Goal: Information Seeking & Learning: Learn about a topic

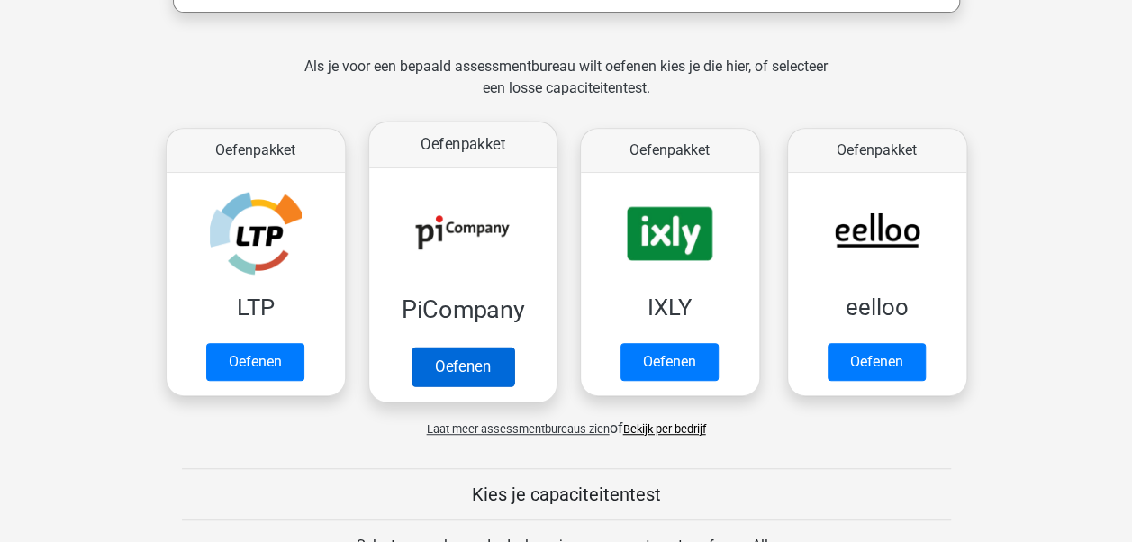
scroll to position [360, 0]
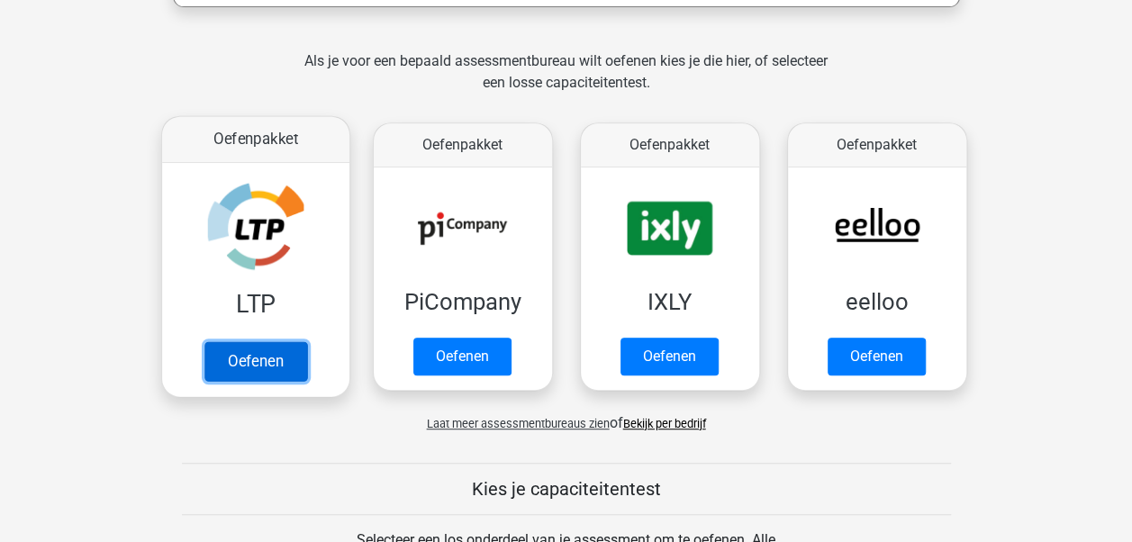
click at [272, 349] on link "Oefenen" at bounding box center [255, 361] width 103 height 40
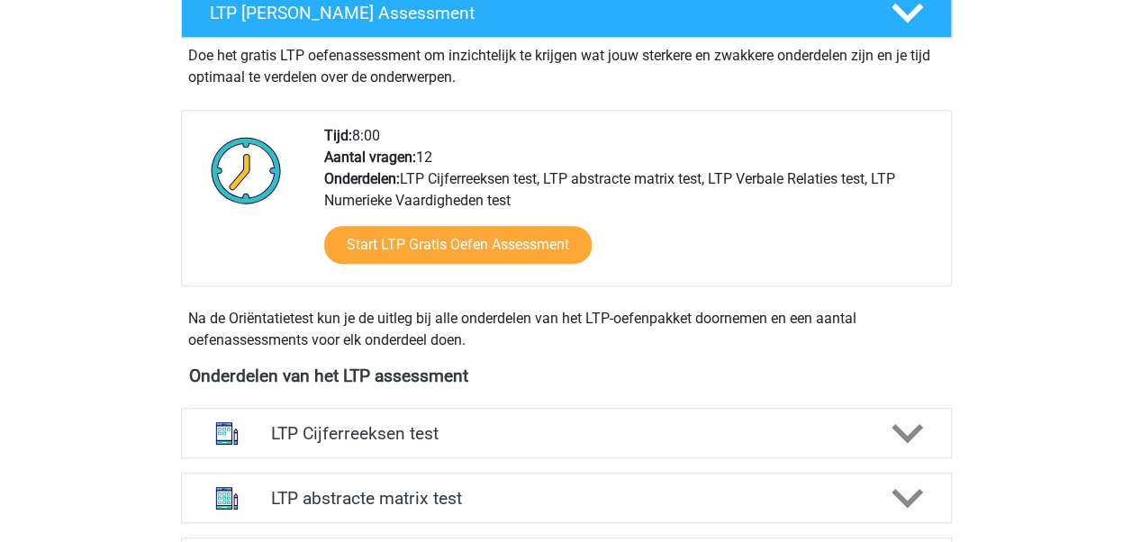
scroll to position [541, 0]
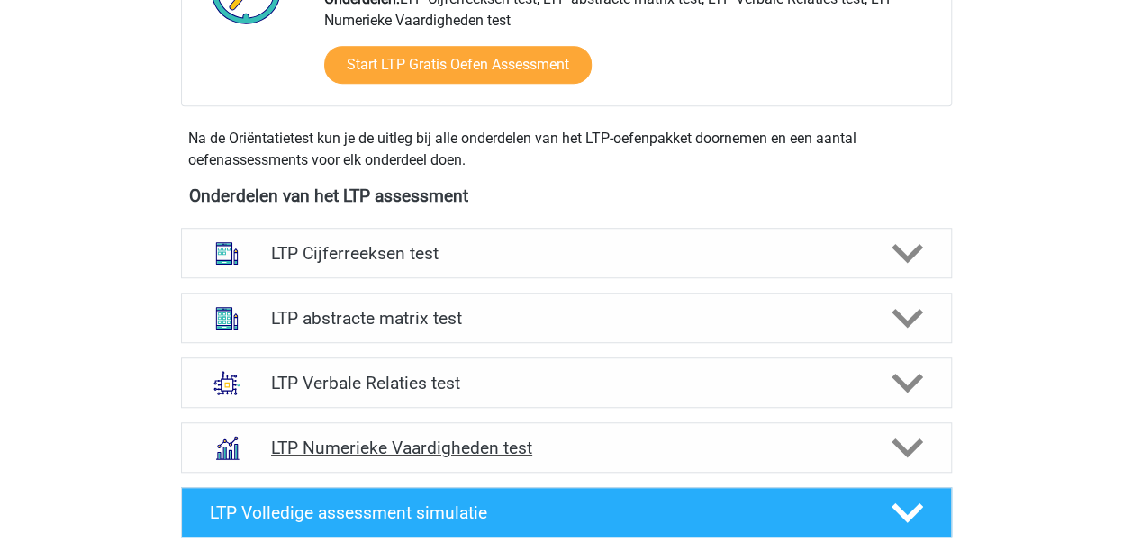
click at [332, 443] on h4 "LTP Numerieke Vaardigheden test" at bounding box center [566, 448] width 590 height 21
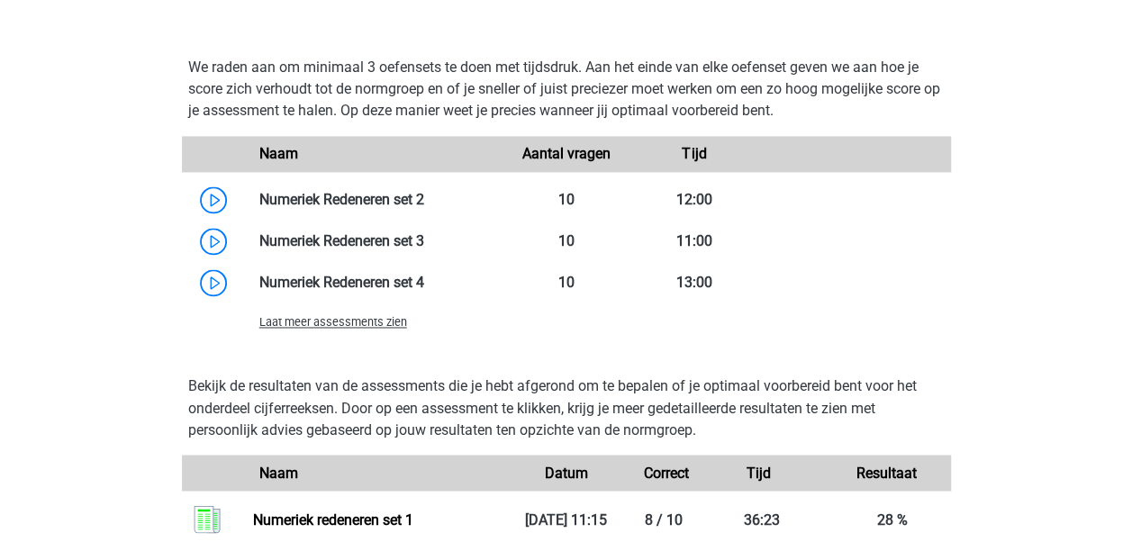
scroll to position [1261, 0]
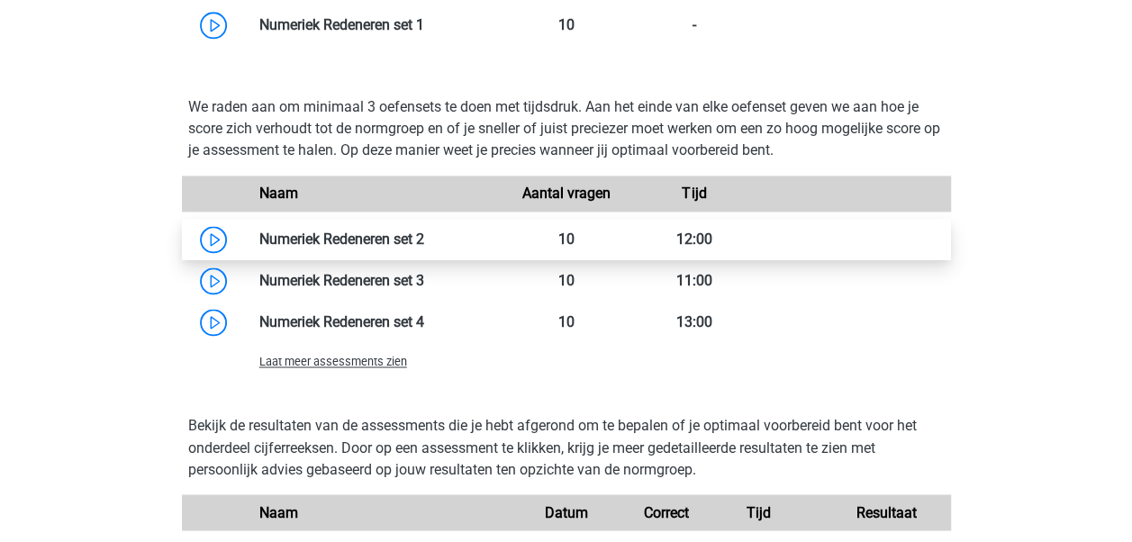
click at [424, 241] on link at bounding box center [424, 239] width 0 height 17
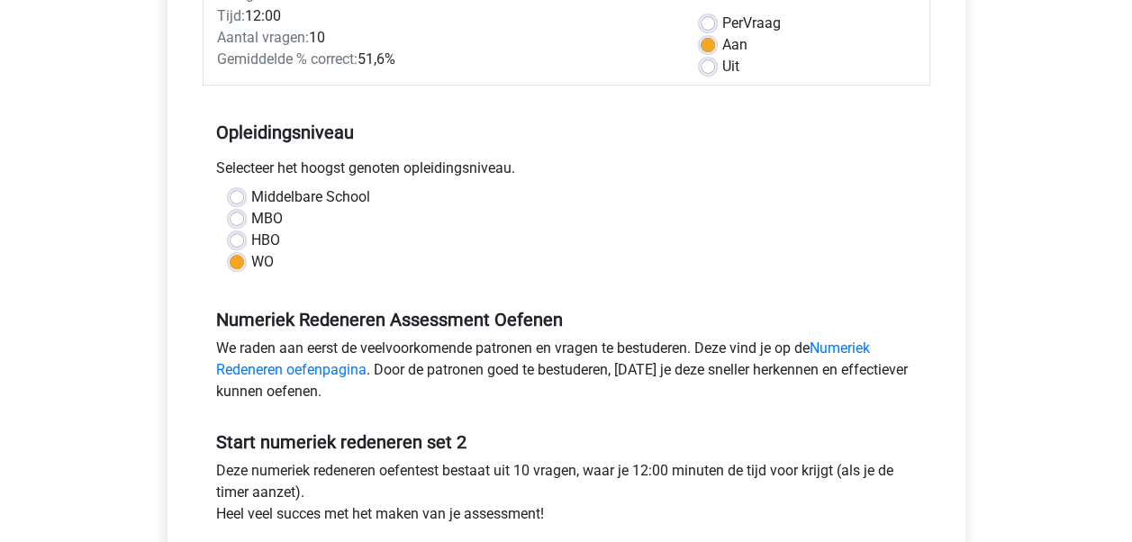
scroll to position [270, 0]
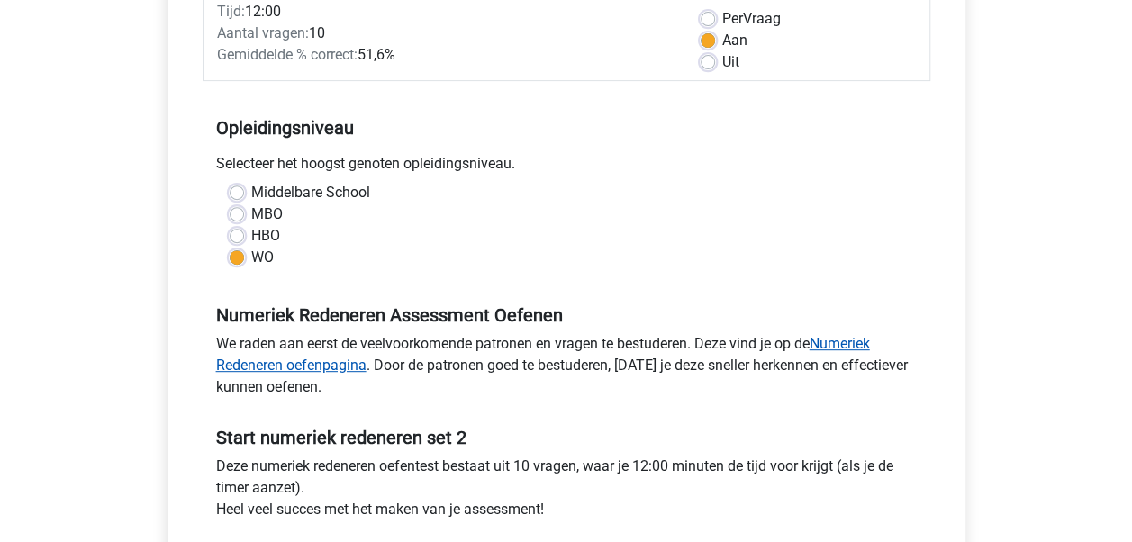
click at [346, 366] on link "Numeriek Redeneren oefenpagina" at bounding box center [543, 354] width 654 height 39
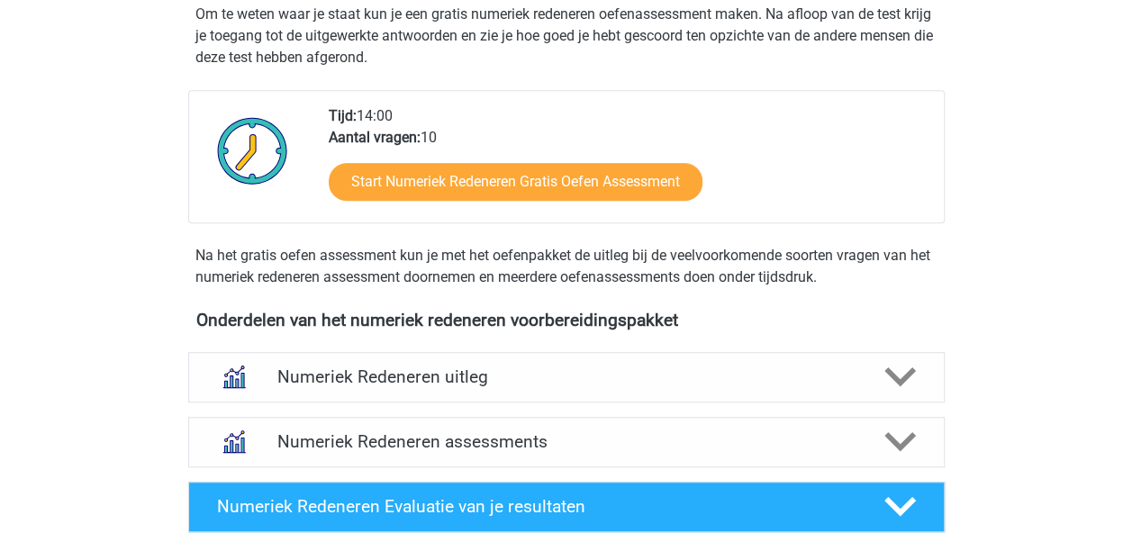
scroll to position [450, 0]
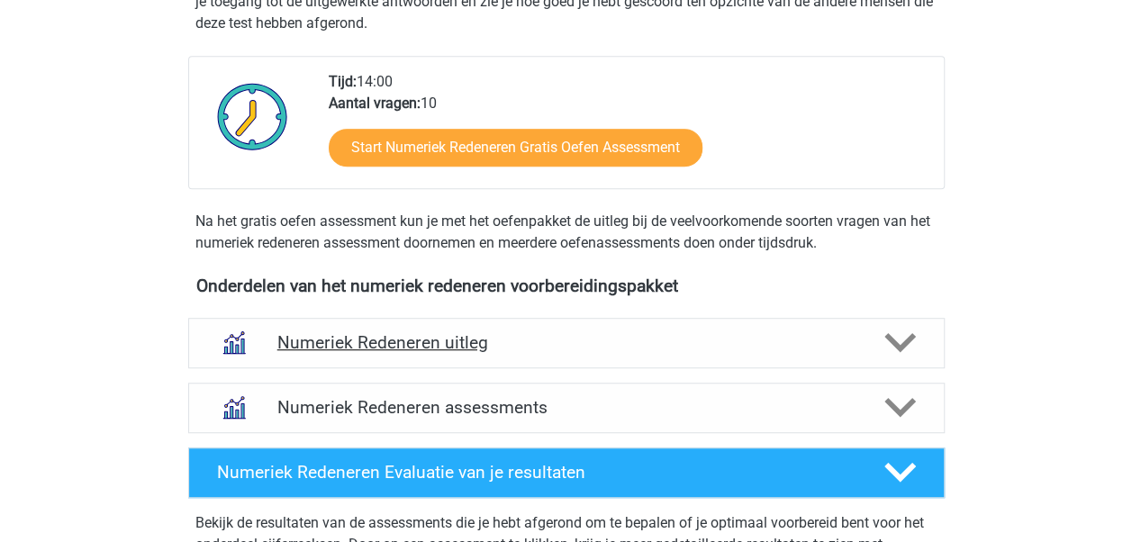
click at [888, 335] on polygon at bounding box center [901, 343] width 32 height 20
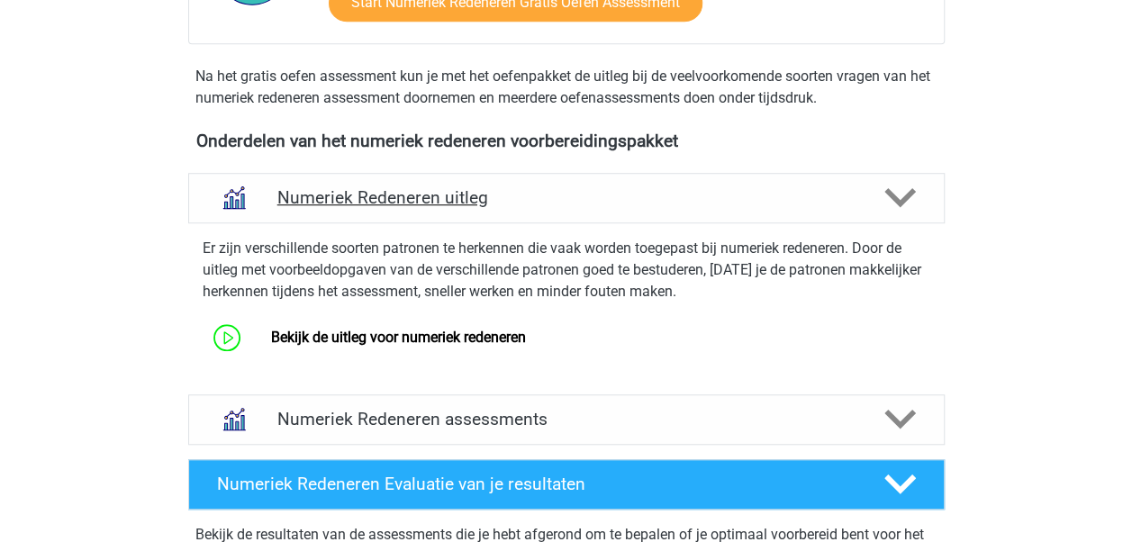
scroll to position [631, 0]
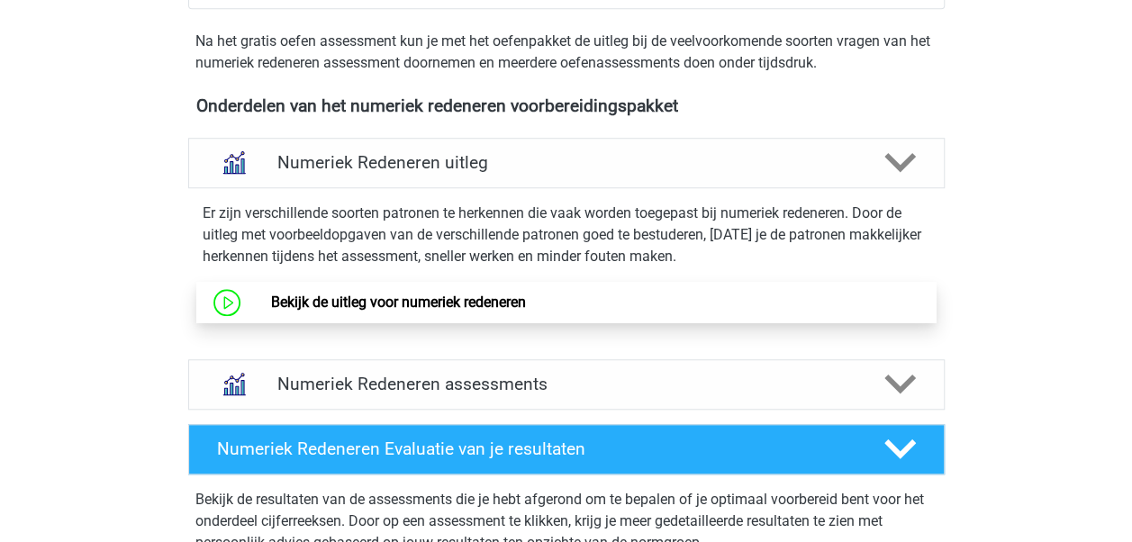
click at [487, 304] on link "Bekijk de uitleg voor numeriek redeneren" at bounding box center [398, 302] width 255 height 17
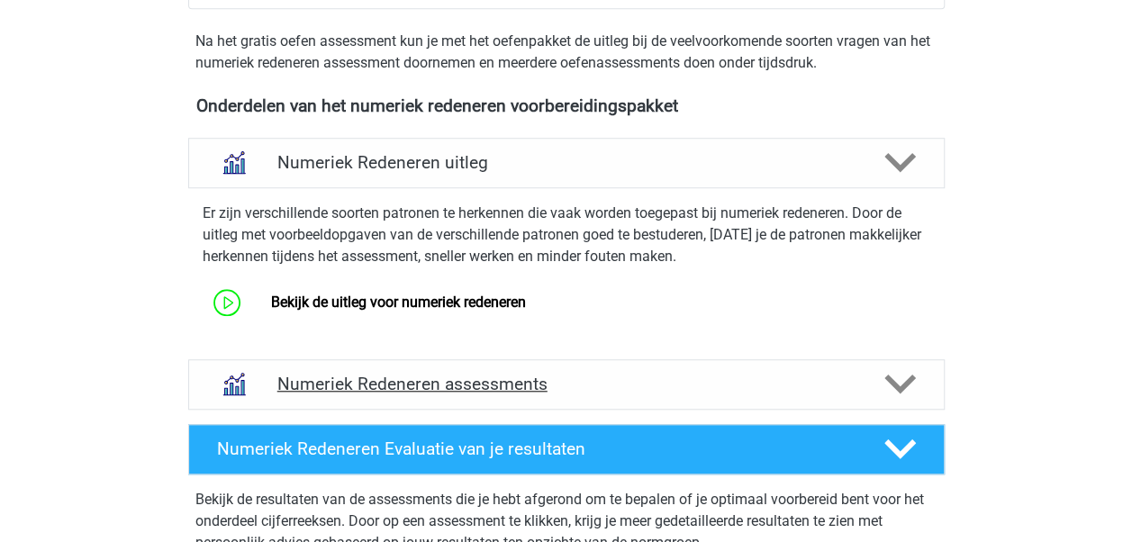
click at [894, 377] on icon at bounding box center [901, 384] width 32 height 32
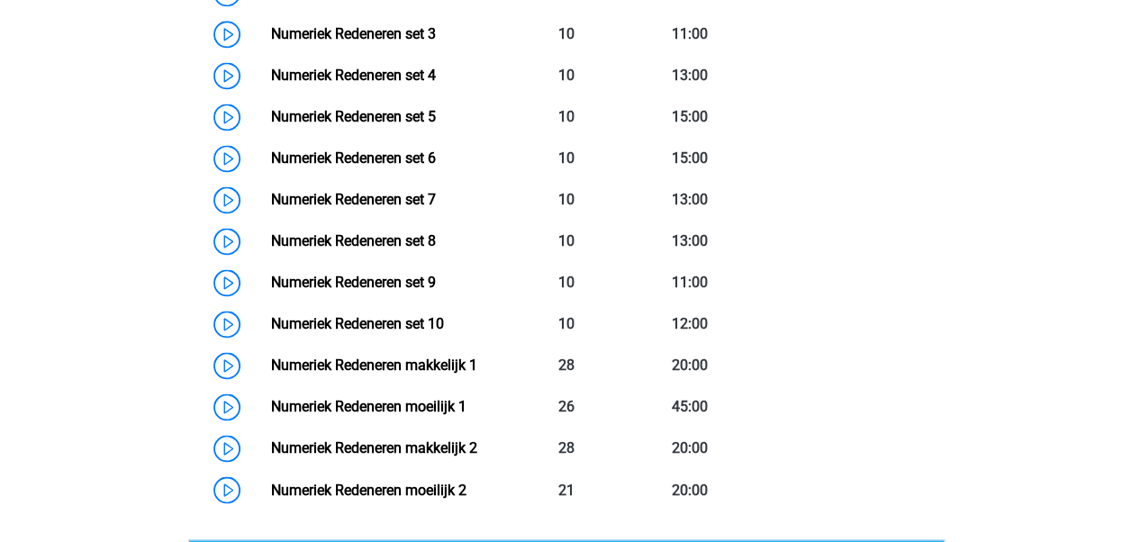
scroll to position [991, 0]
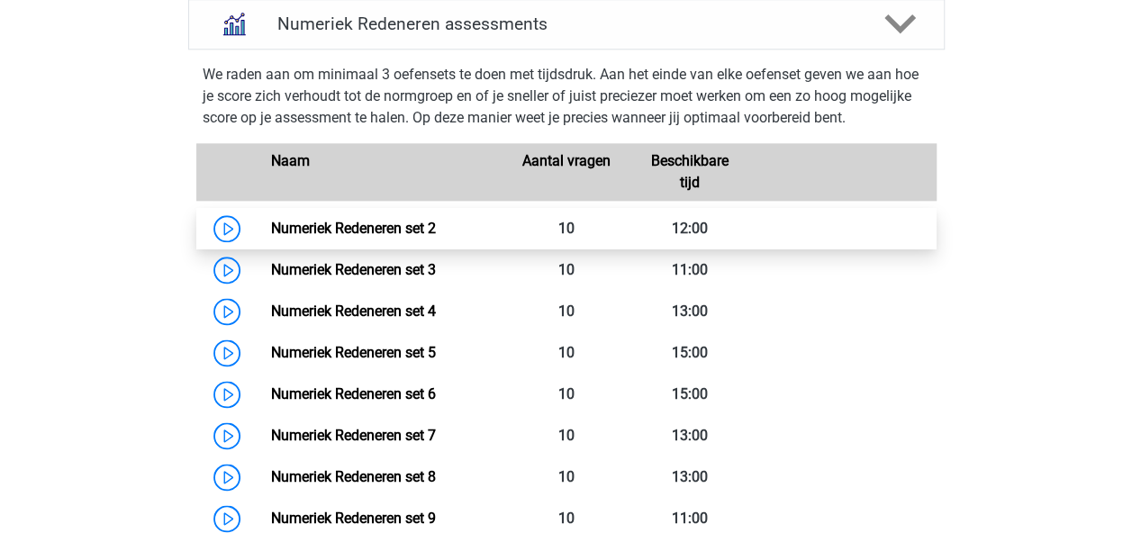
click at [436, 237] on link "Numeriek Redeneren set 2" at bounding box center [353, 228] width 165 height 17
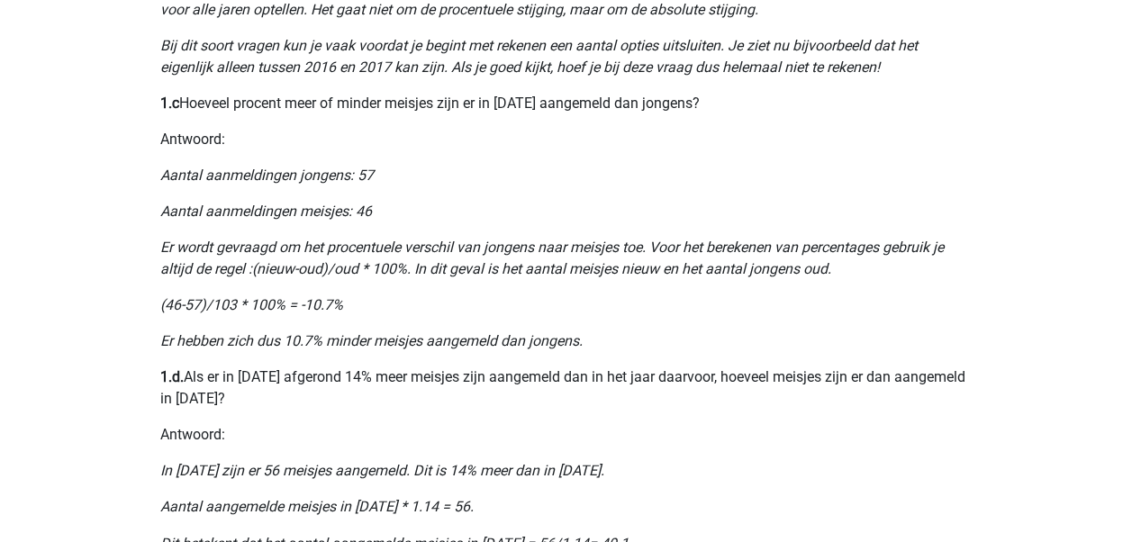
scroll to position [991, 0]
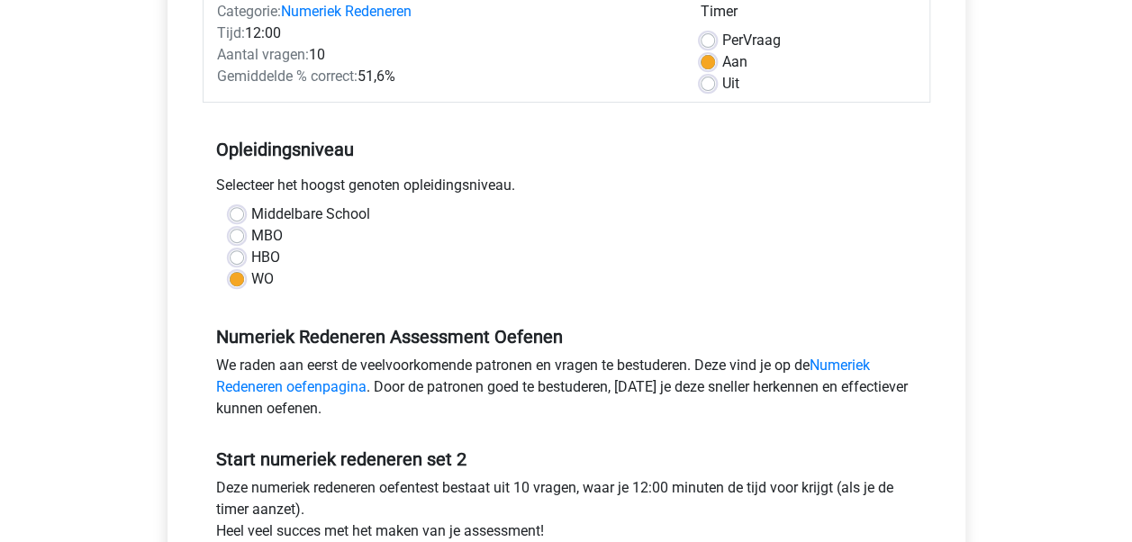
scroll to position [360, 0]
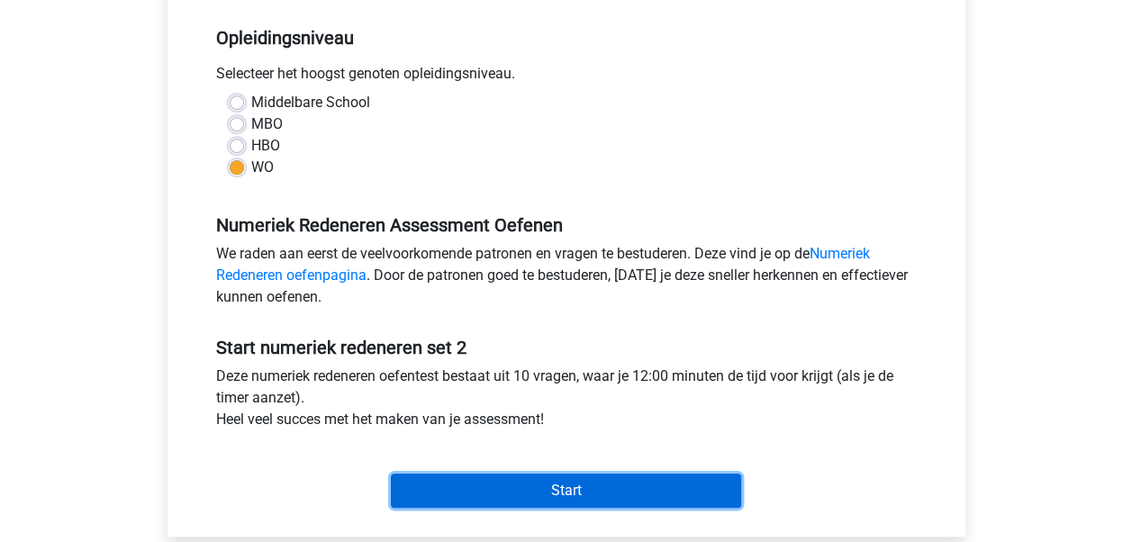
click at [560, 486] on input "Start" at bounding box center [566, 491] width 350 height 34
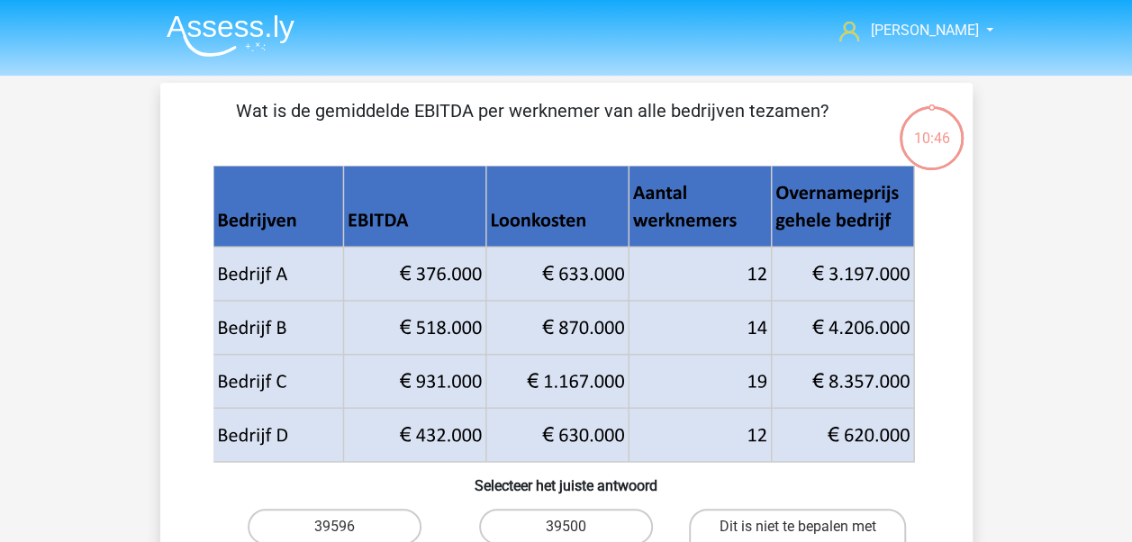
scroll to position [90, 0]
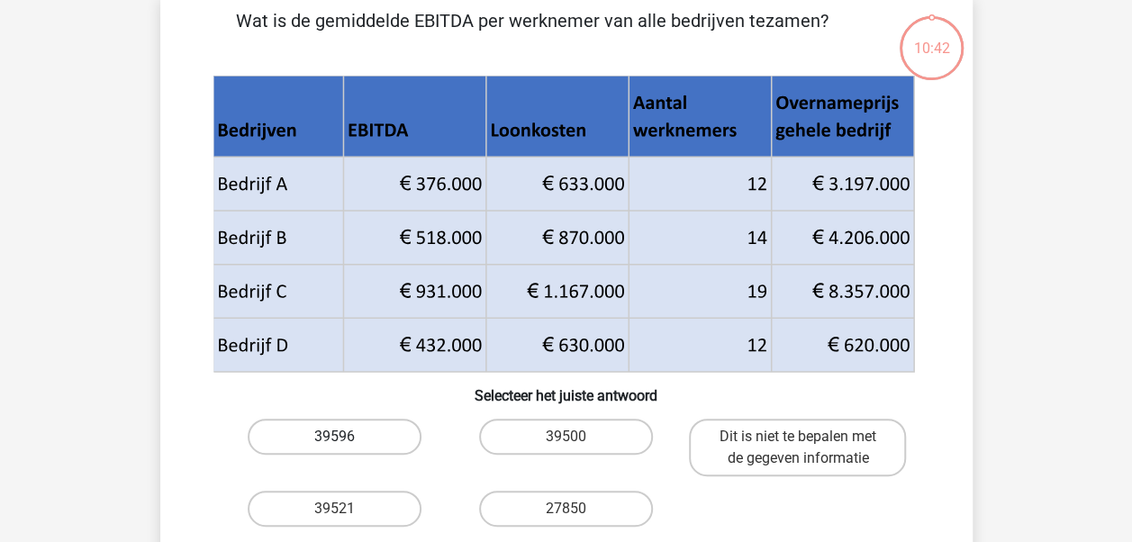
click at [395, 440] on label "39596" at bounding box center [335, 437] width 174 height 36
click at [346, 440] on input "39596" at bounding box center [340, 443] width 12 height 12
radio input "true"
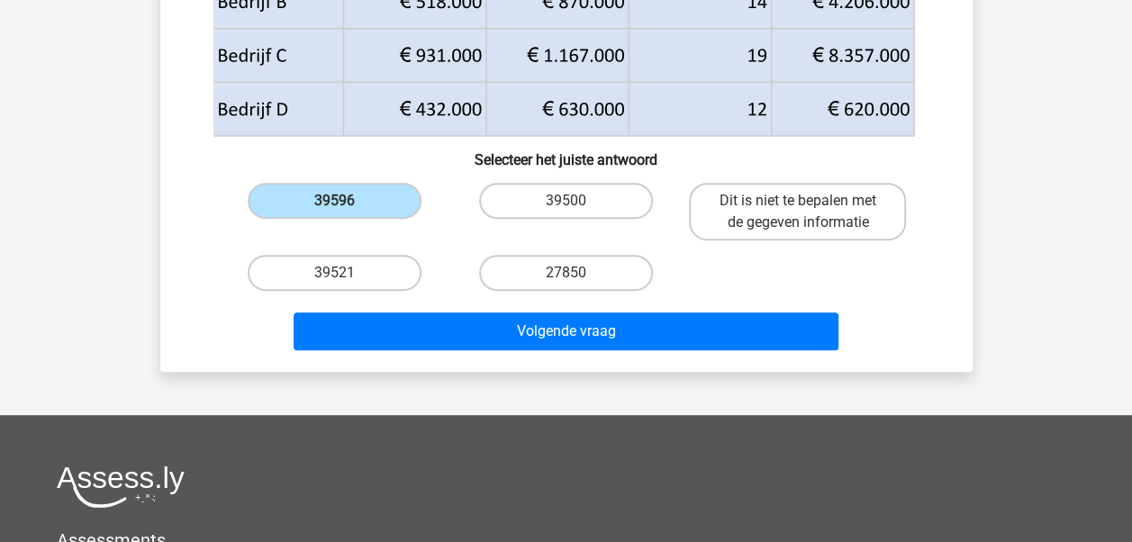
scroll to position [360, 0]
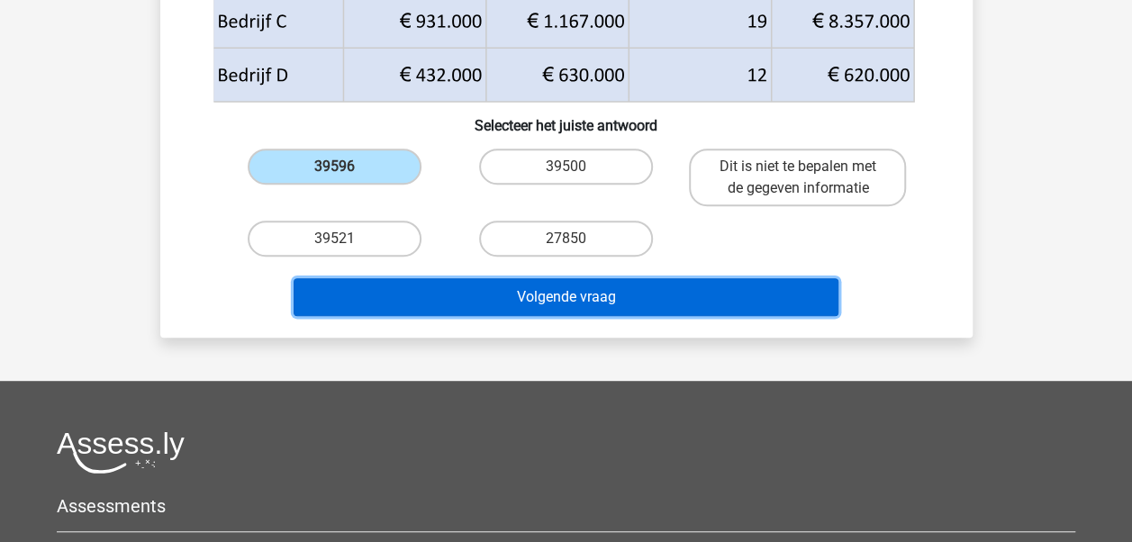
click at [571, 295] on button "Volgende vraag" at bounding box center [566, 297] width 545 height 38
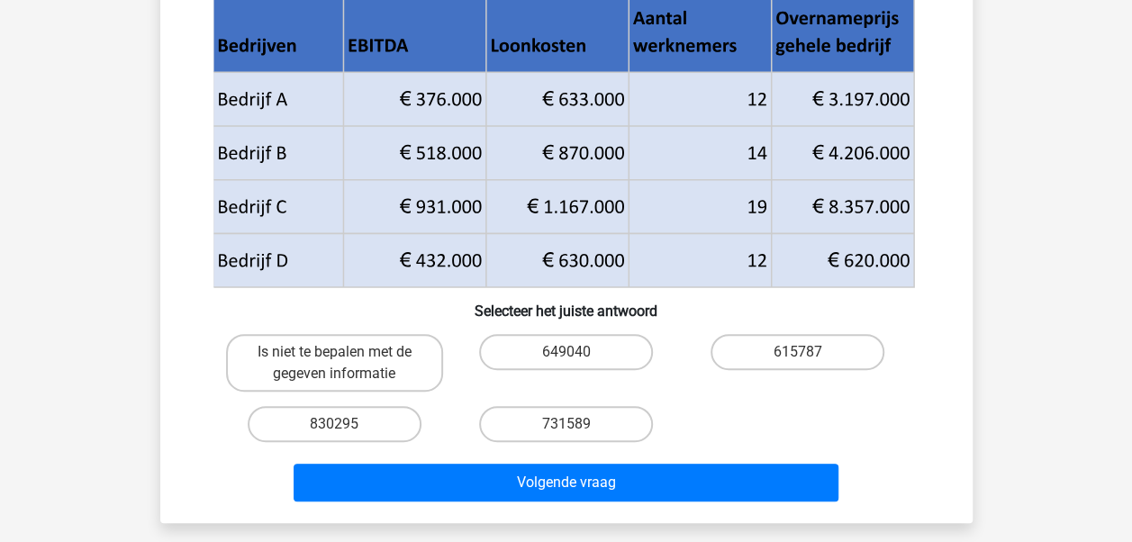
scroll to position [270, 0]
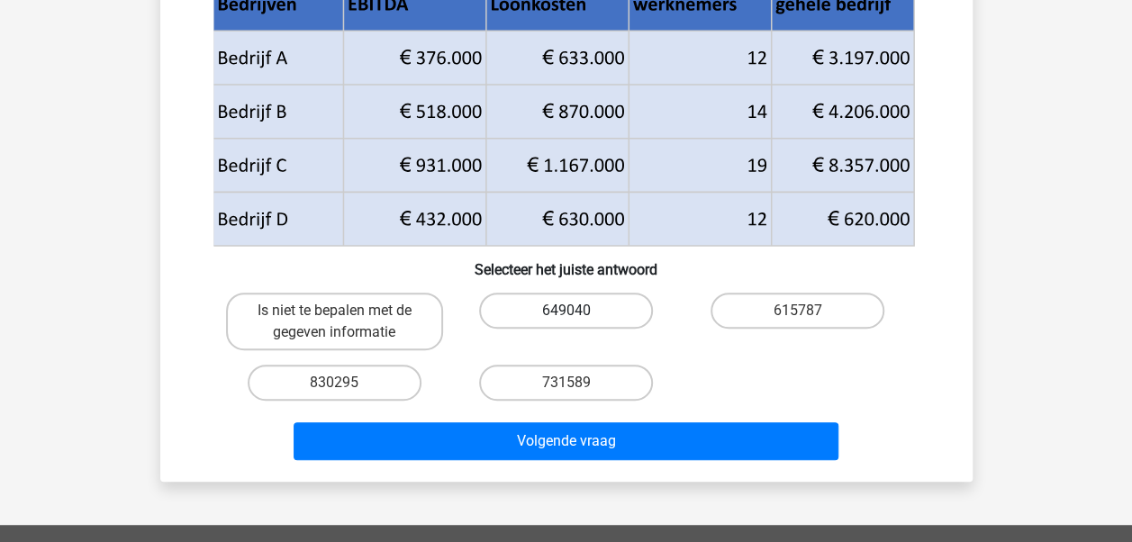
click at [574, 299] on label "649040" at bounding box center [566, 311] width 174 height 36
click at [574, 311] on input "649040" at bounding box center [572, 317] width 12 height 12
radio input "true"
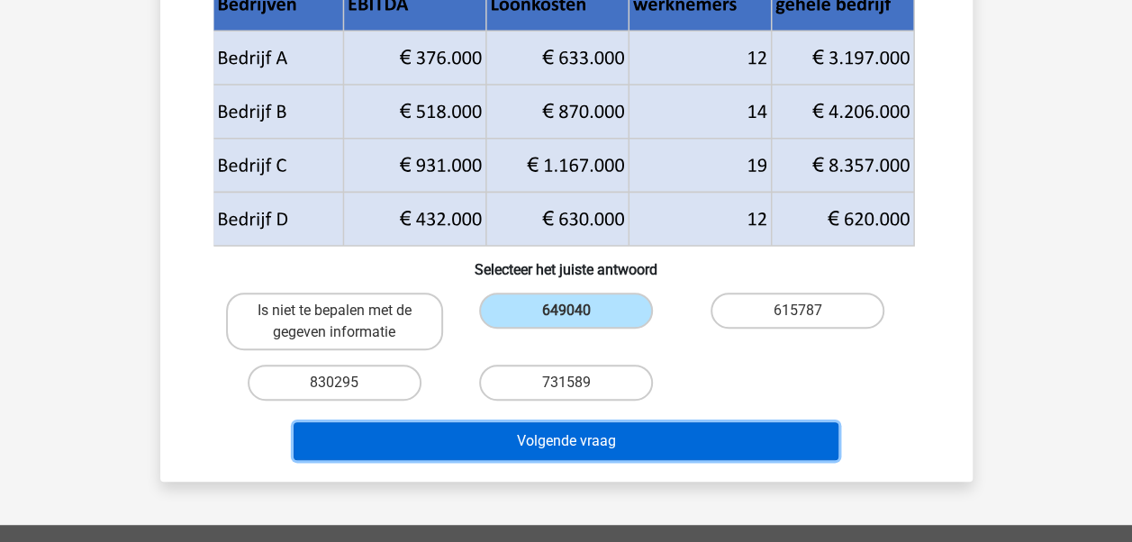
click at [557, 433] on button "Volgende vraag" at bounding box center [566, 442] width 545 height 38
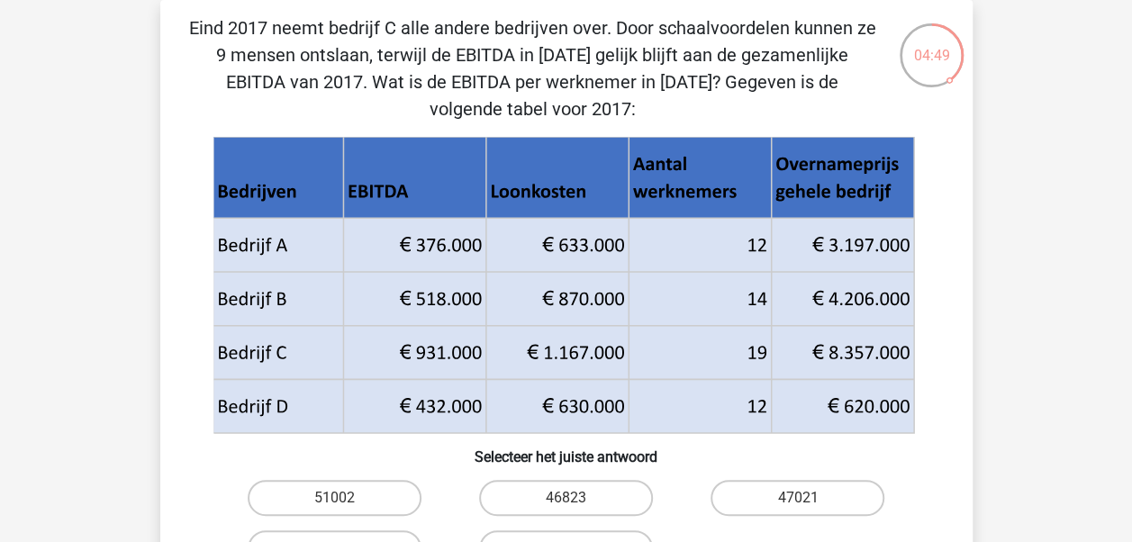
scroll to position [173, 0]
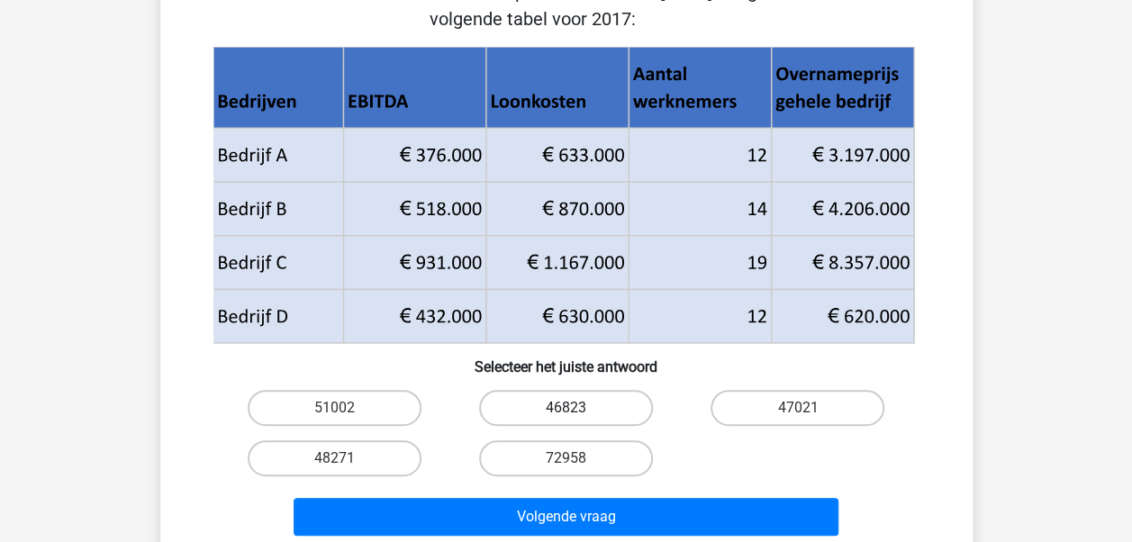
click at [624, 407] on label "46823" at bounding box center [566, 408] width 174 height 36
click at [577, 408] on input "46823" at bounding box center [572, 414] width 12 height 12
radio input "true"
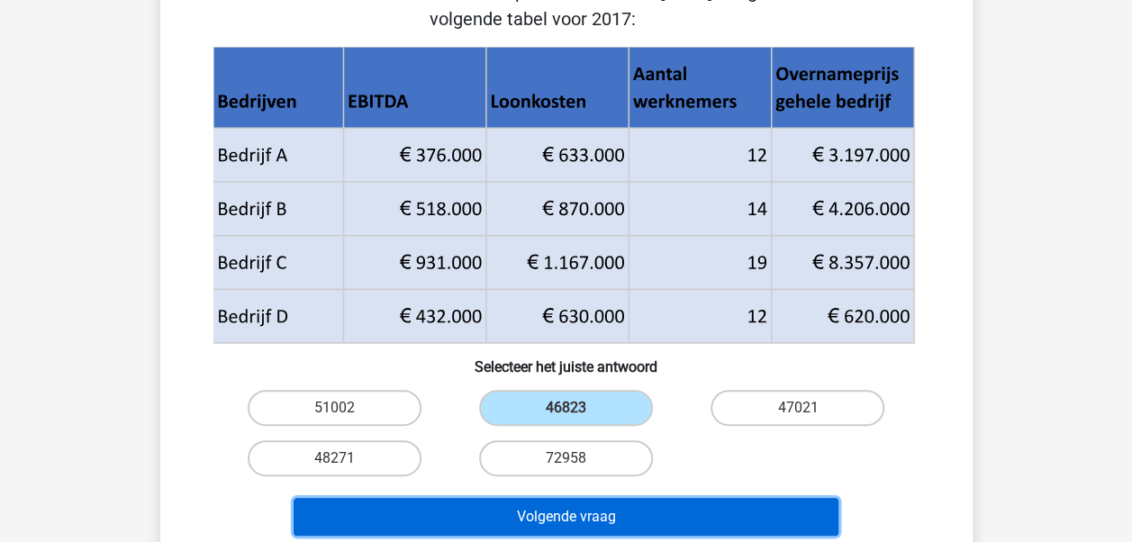
click at [589, 510] on button "Volgende vraag" at bounding box center [566, 517] width 545 height 38
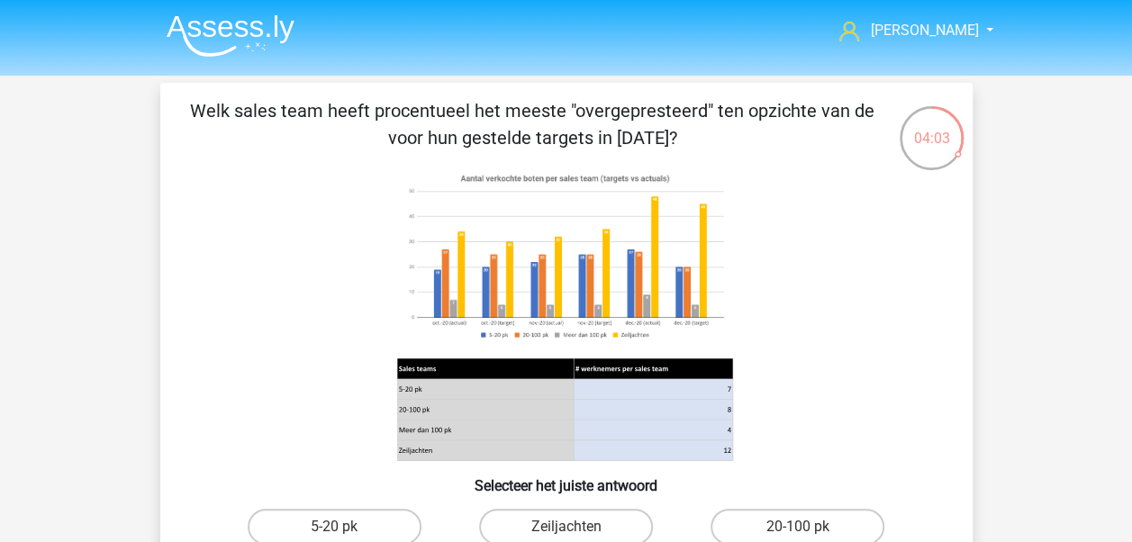
scroll to position [90, 0]
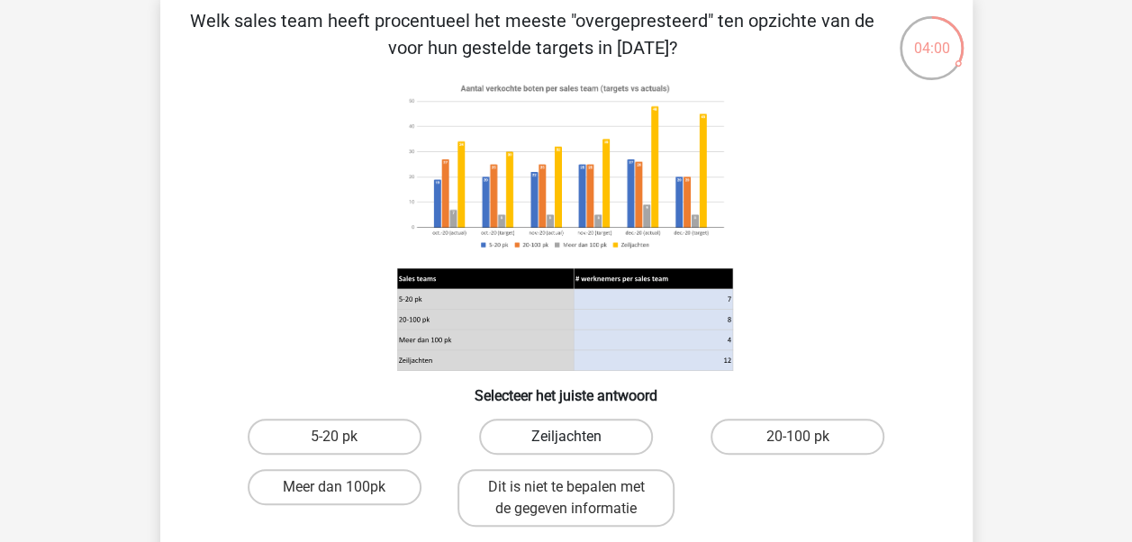
click at [560, 428] on label "Zeiljachten" at bounding box center [566, 437] width 174 height 36
click at [566, 437] on input "Zeiljachten" at bounding box center [572, 443] width 12 height 12
radio input "true"
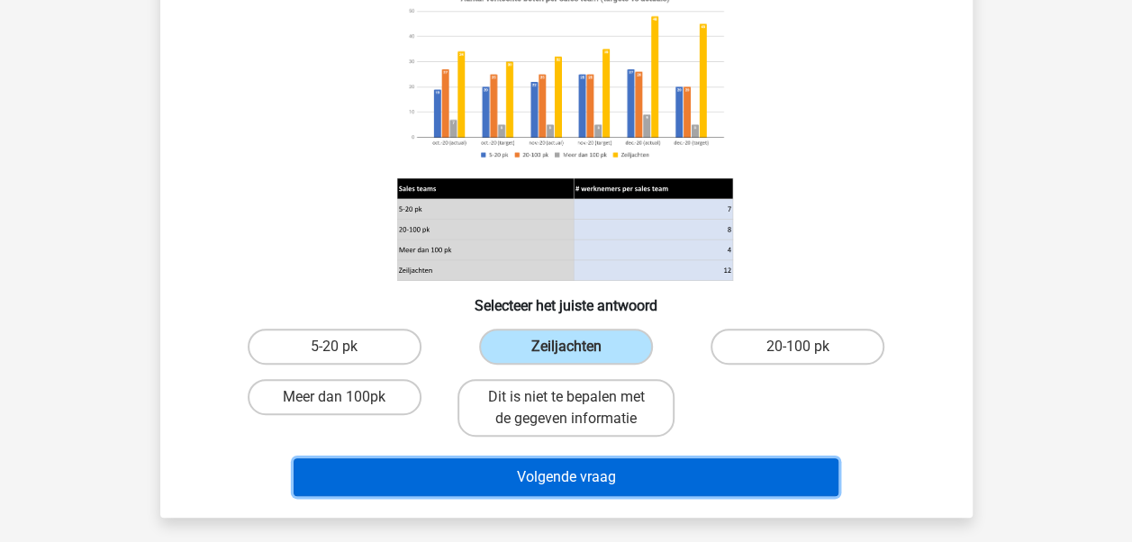
click at [560, 470] on button "Volgende vraag" at bounding box center [566, 478] width 545 height 38
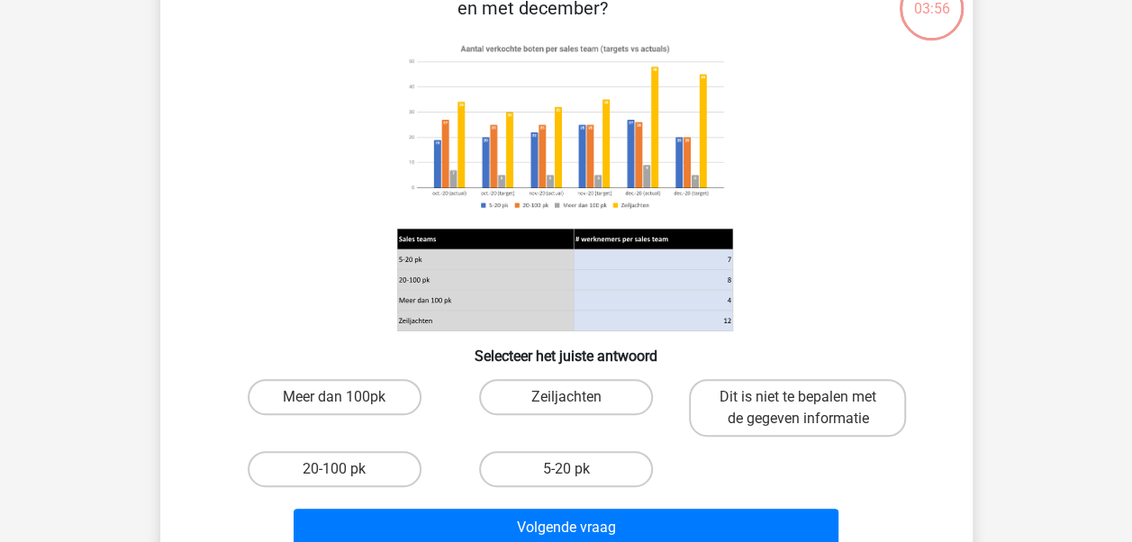
scroll to position [83, 0]
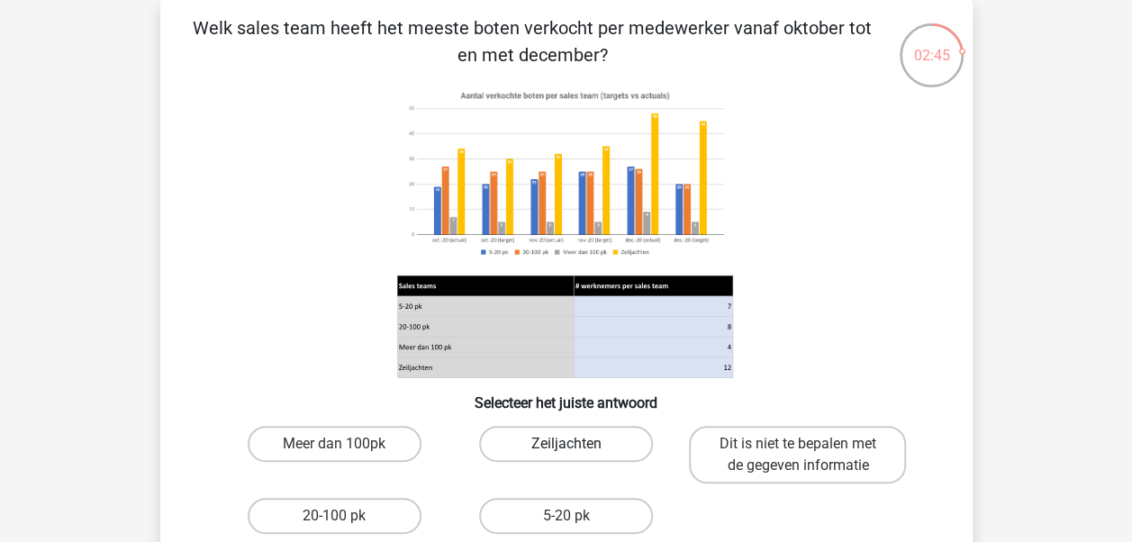
click at [604, 440] on label "Zeiljachten" at bounding box center [566, 444] width 174 height 36
click at [577, 444] on input "Zeiljachten" at bounding box center [572, 450] width 12 height 12
radio input "true"
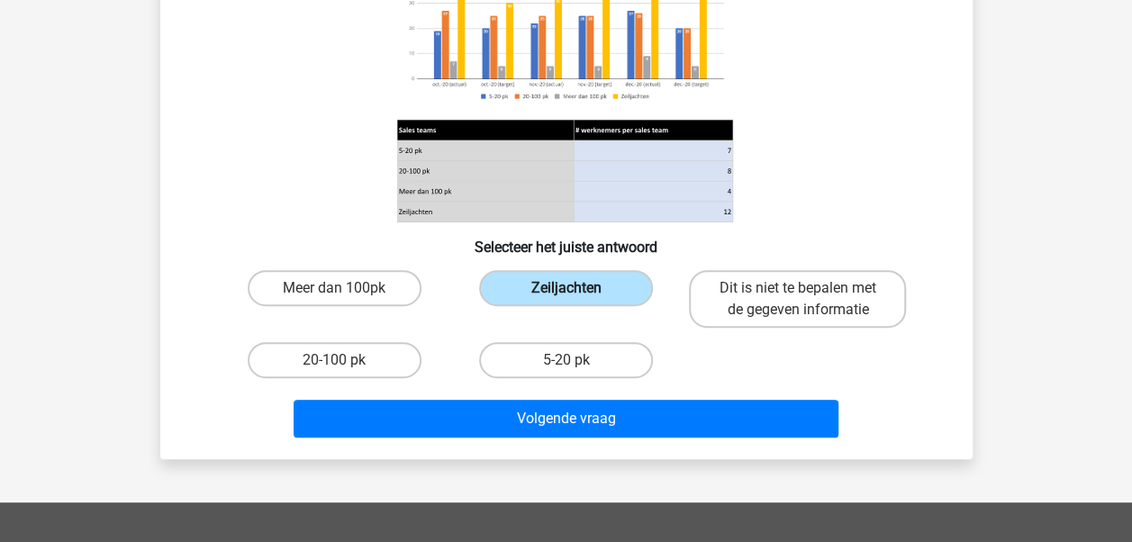
scroll to position [263, 0]
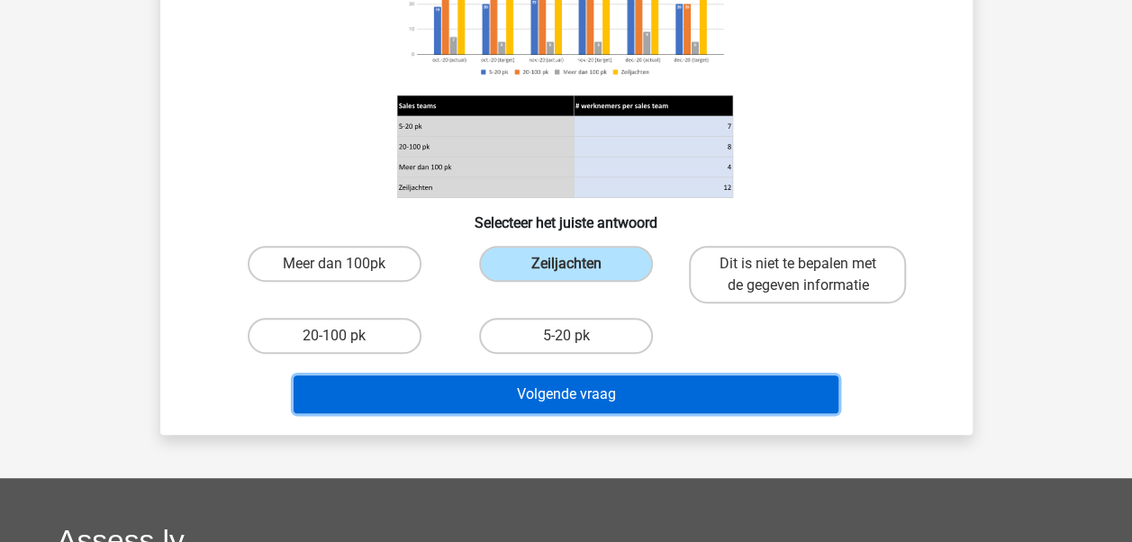
click at [590, 397] on button "Volgende vraag" at bounding box center [566, 395] width 545 height 38
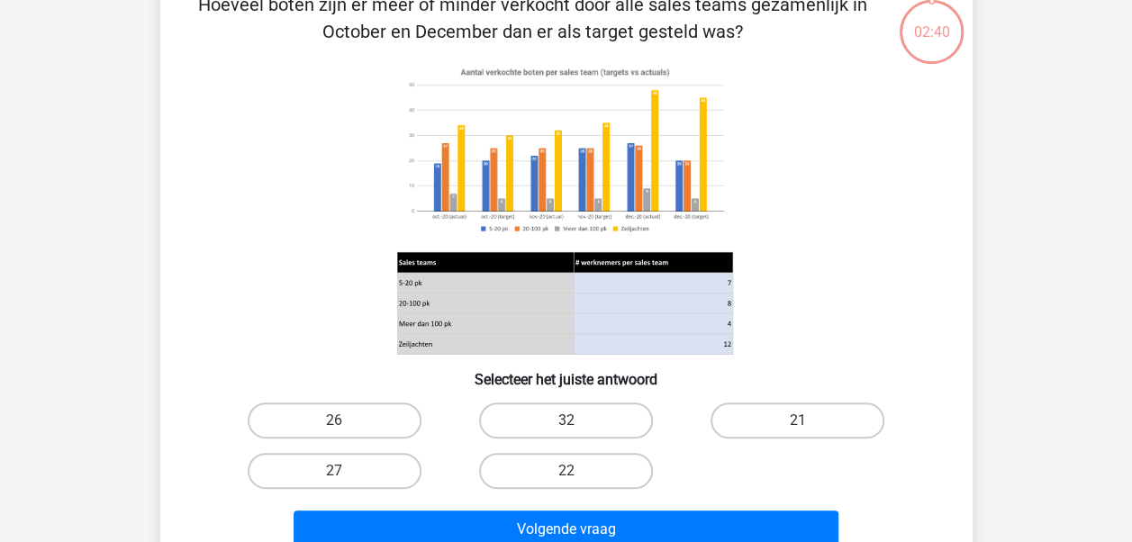
scroll to position [83, 0]
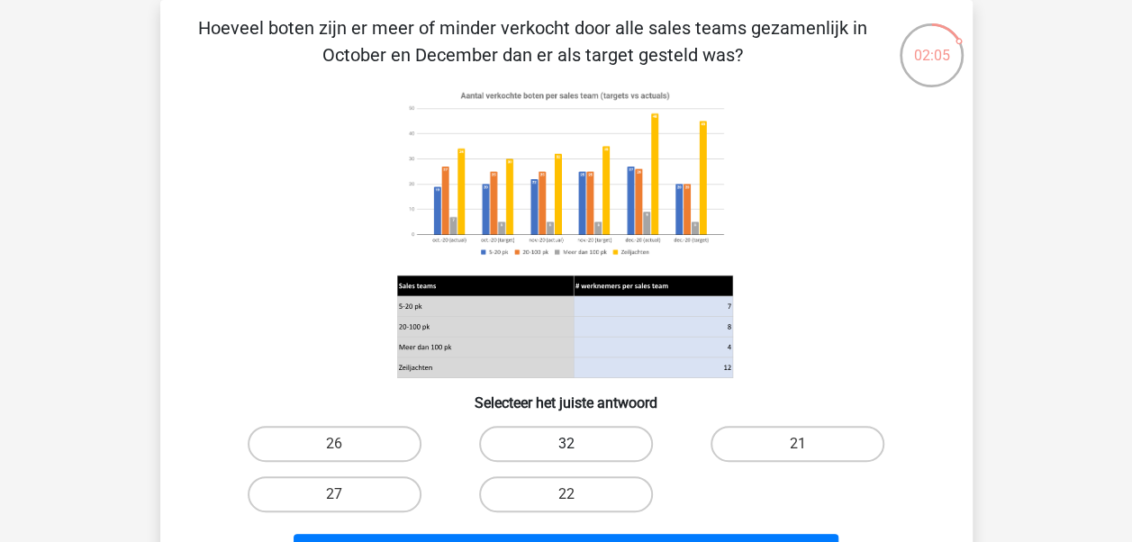
click at [560, 445] on label "32" at bounding box center [566, 444] width 174 height 36
click at [566, 445] on input "32" at bounding box center [572, 450] width 12 height 12
radio input "true"
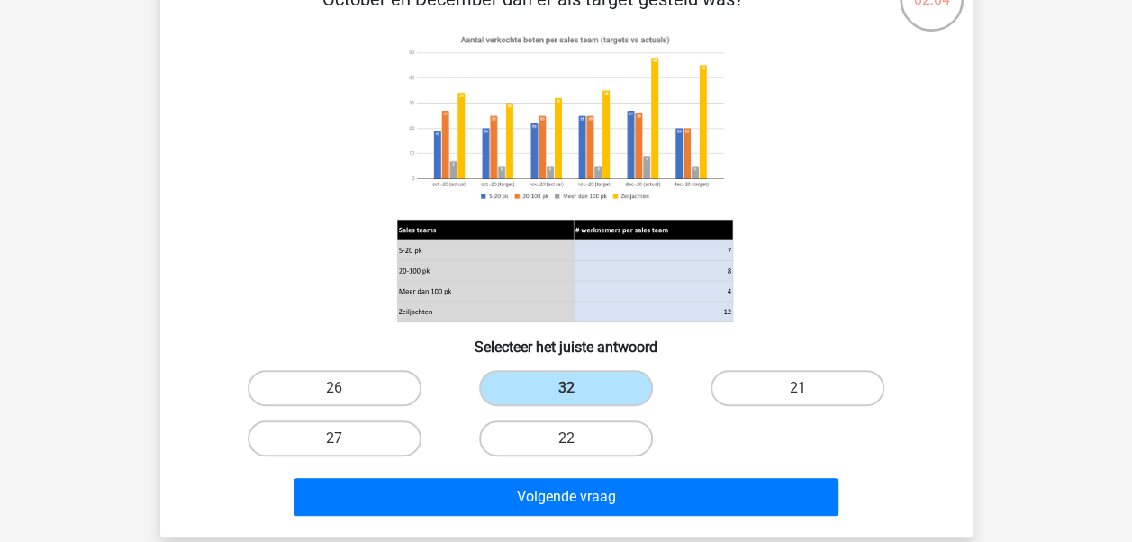
scroll to position [173, 0]
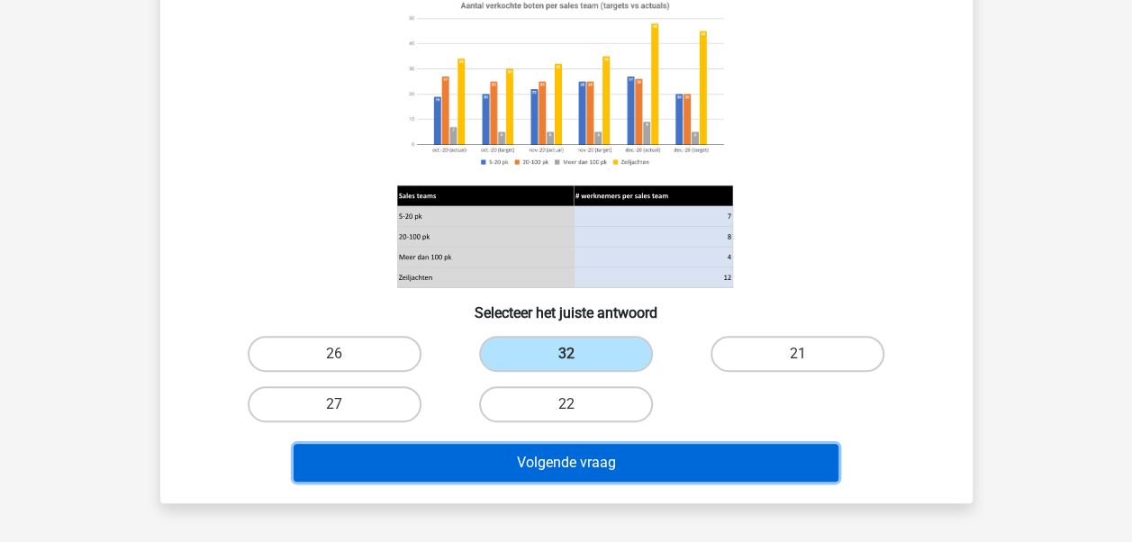
click at [561, 457] on button "Volgende vraag" at bounding box center [566, 463] width 545 height 38
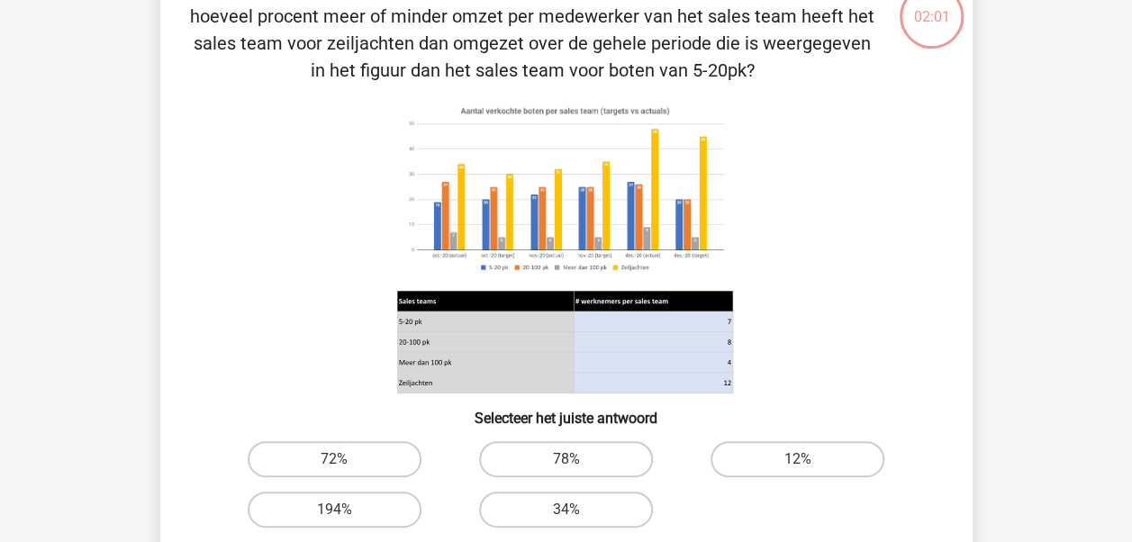
scroll to position [83, 0]
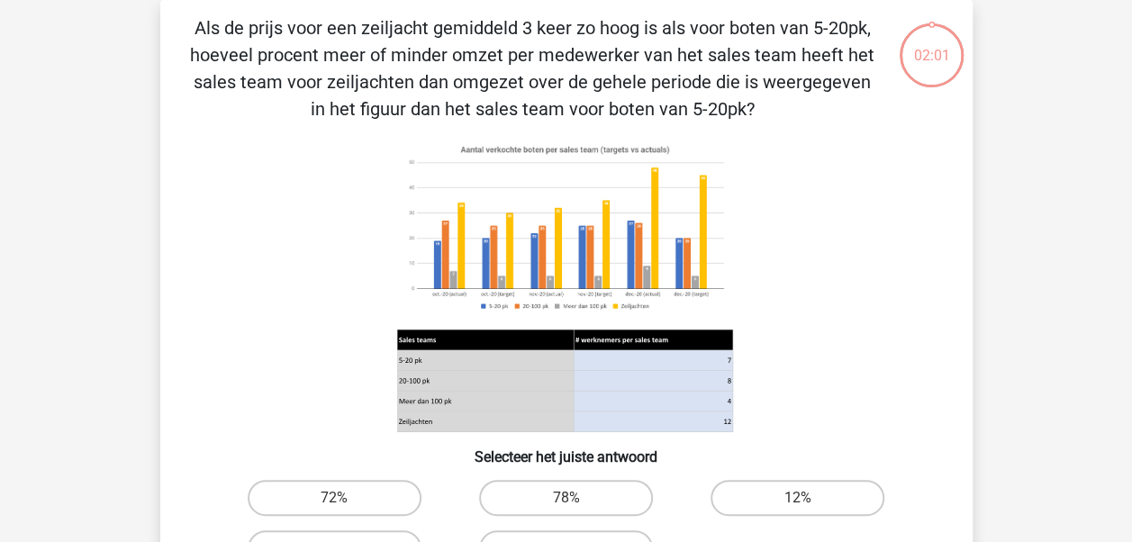
click at [583, 460] on h6 "Selecteer het juiste antwoord" at bounding box center [566, 450] width 755 height 32
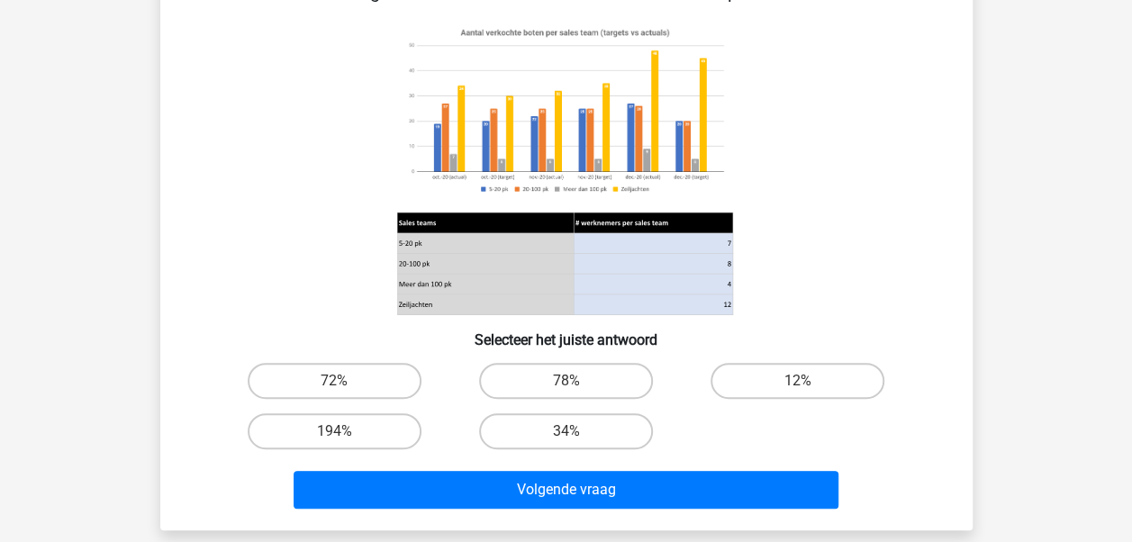
scroll to position [166, 0]
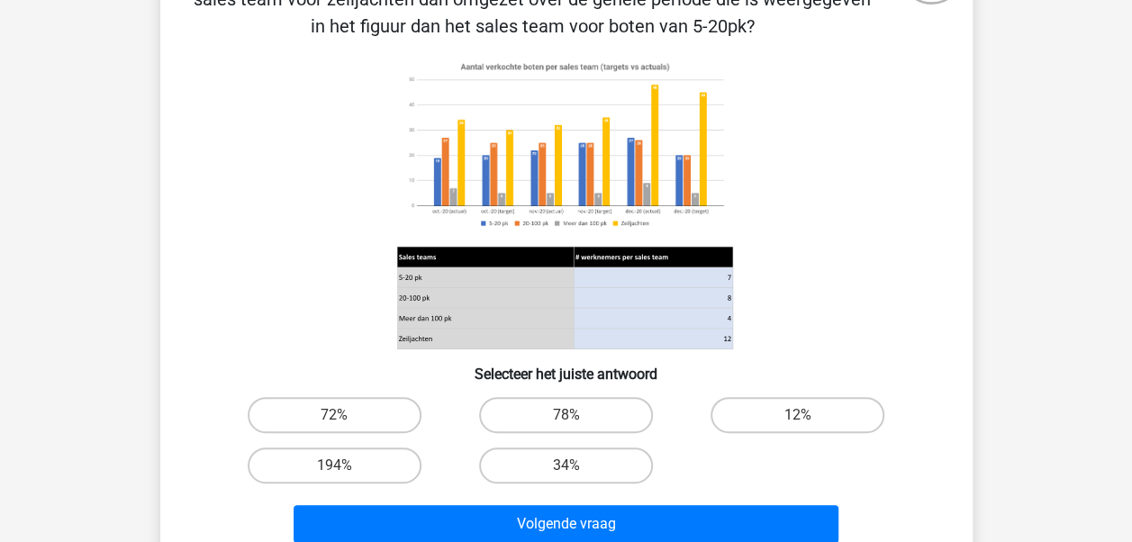
drag, startPoint x: 581, startPoint y: 452, endPoint x: 606, endPoint y: 441, distance: 27.4
click at [591, 449] on label "34%" at bounding box center [566, 466] width 174 height 36
click at [577, 466] on input "34%" at bounding box center [572, 472] width 12 height 12
radio input "true"
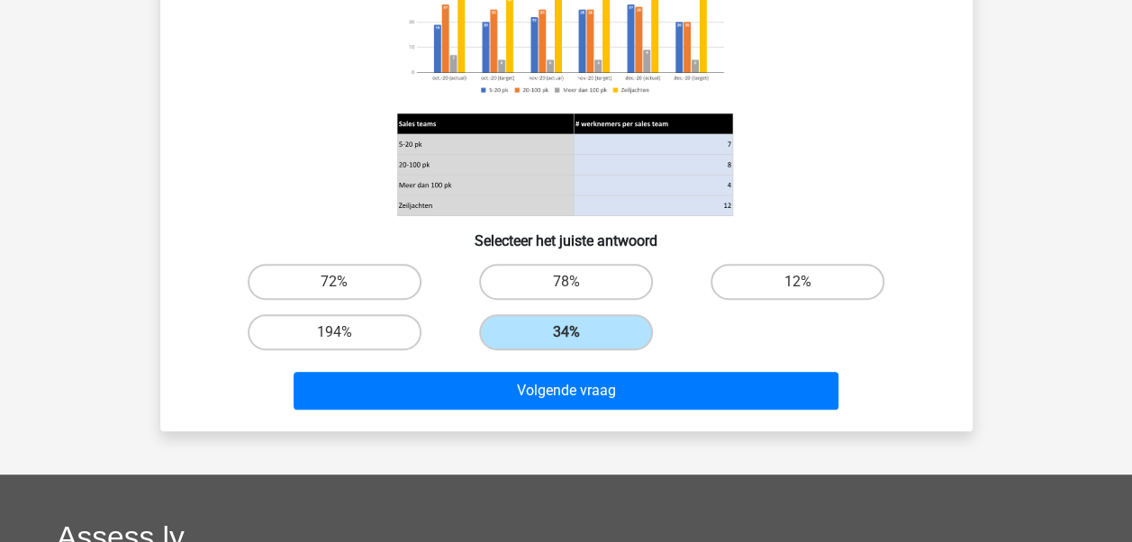
scroll to position [256, 0]
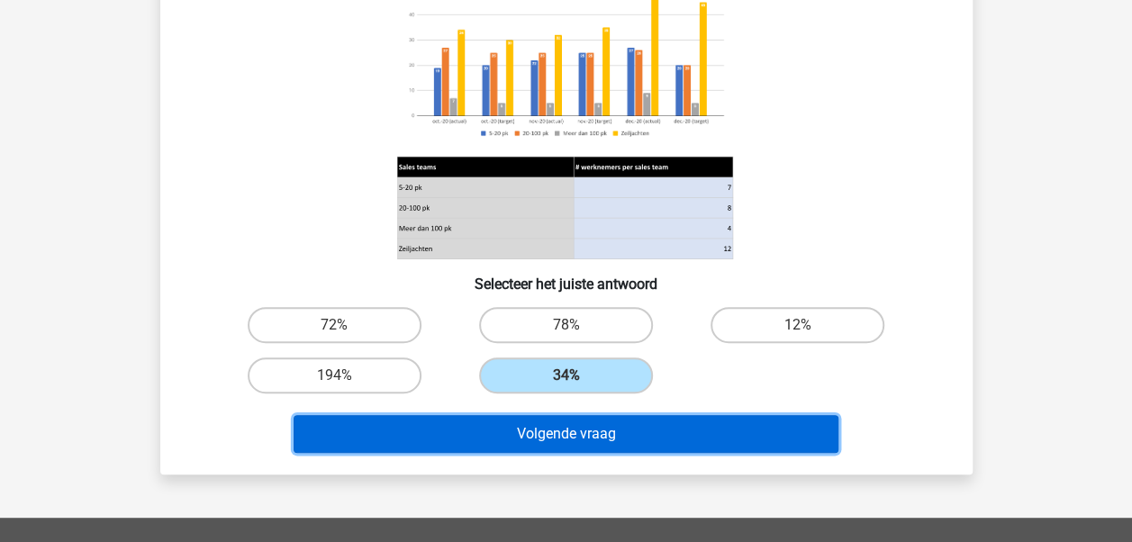
drag, startPoint x: 657, startPoint y: 438, endPoint x: 636, endPoint y: 436, distance: 20.8
click at [636, 436] on button "Volgende vraag" at bounding box center [566, 434] width 545 height 38
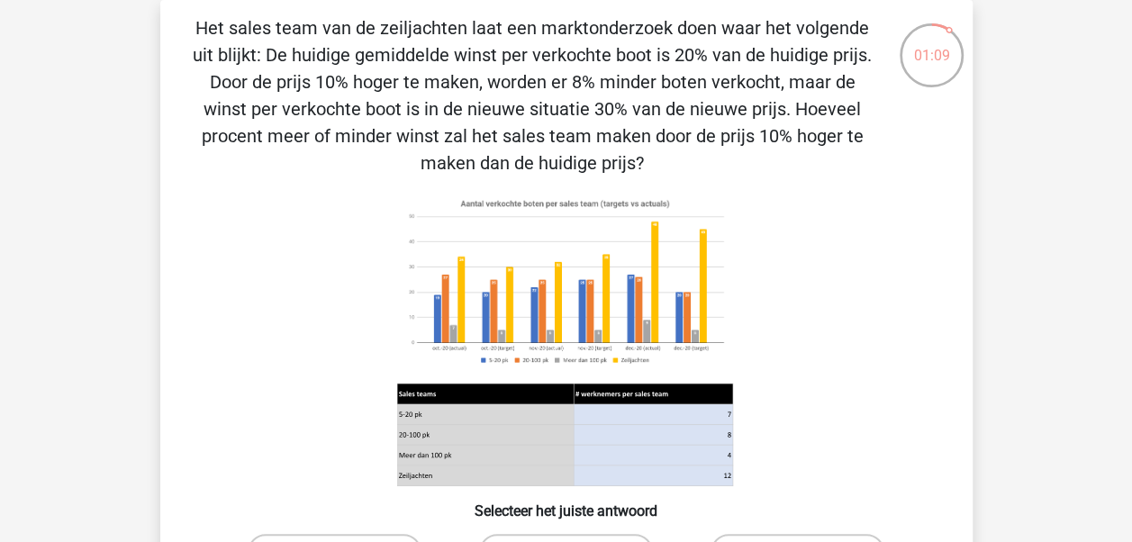
scroll to position [173, 0]
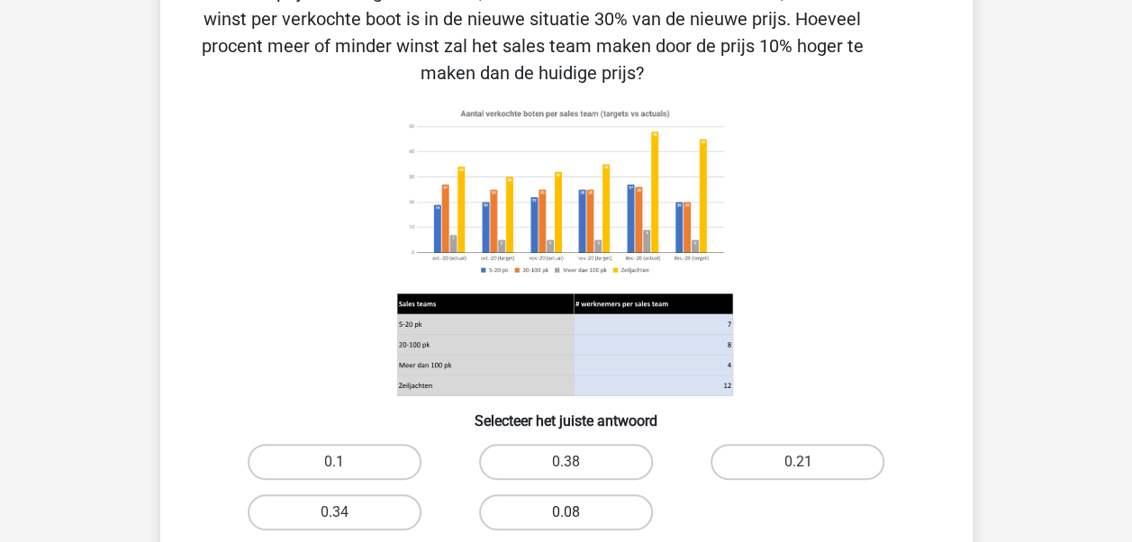
click at [551, 515] on label "0.08" at bounding box center [566, 513] width 174 height 36
click at [566, 515] on input "0.08" at bounding box center [572, 519] width 12 height 12
radio input "true"
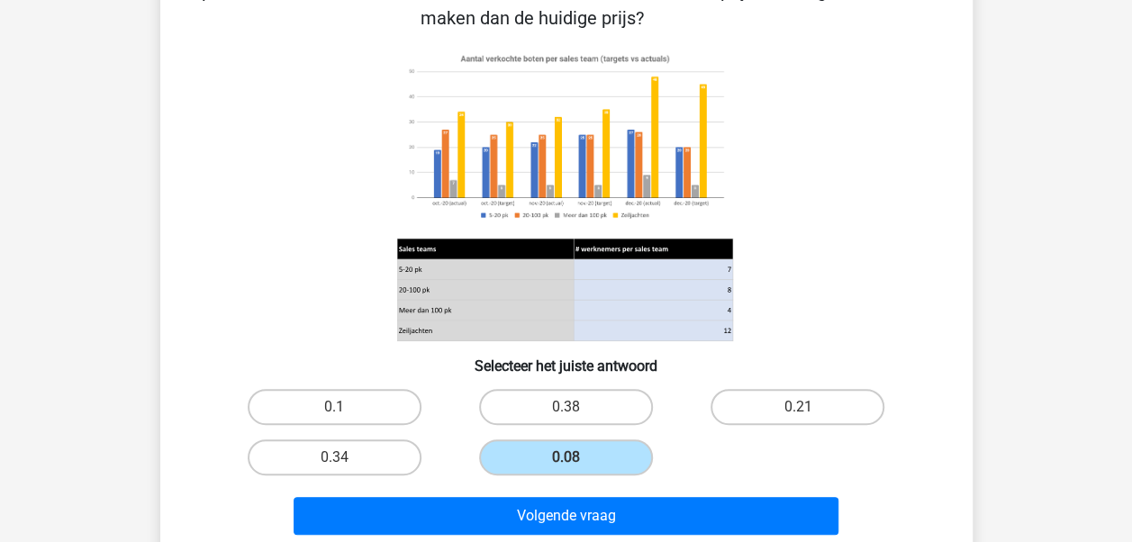
scroll to position [263, 0]
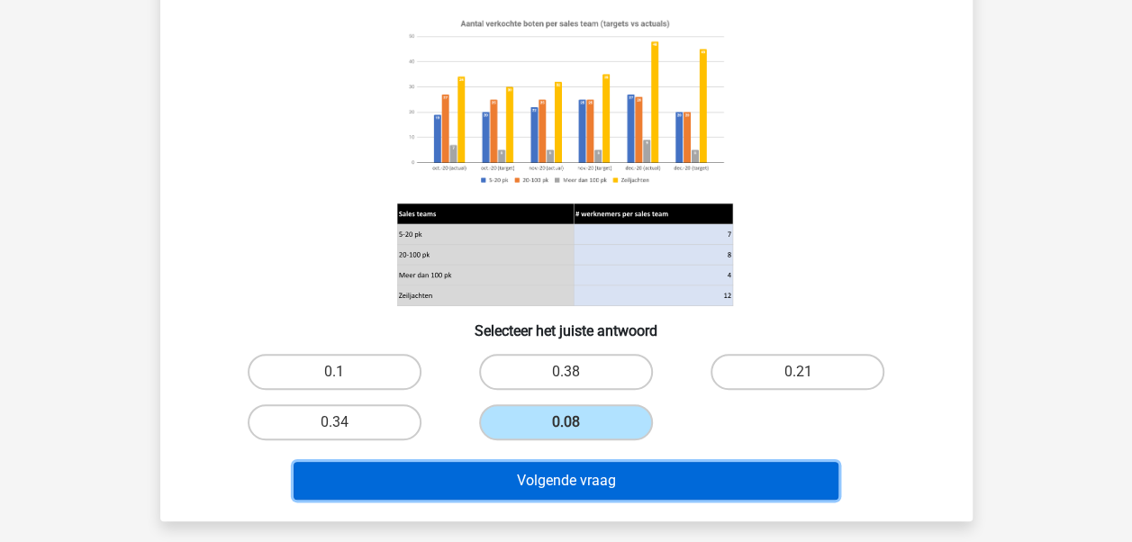
click at [545, 487] on button "Volgende vraag" at bounding box center [566, 481] width 545 height 38
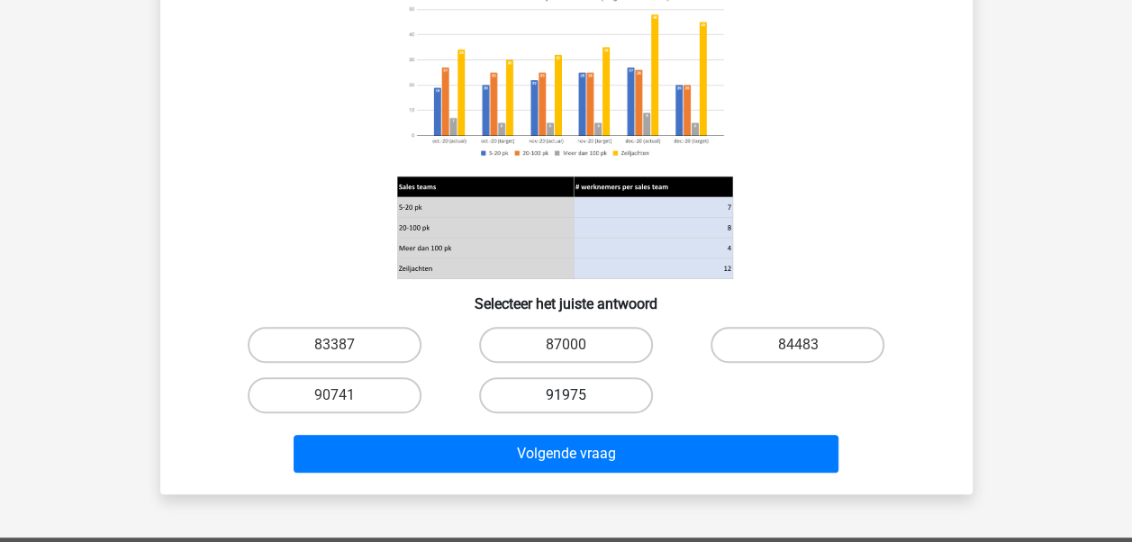
click at [546, 404] on label "91975" at bounding box center [566, 395] width 174 height 36
click at [566, 404] on input "91975" at bounding box center [572, 401] width 12 height 12
radio input "true"
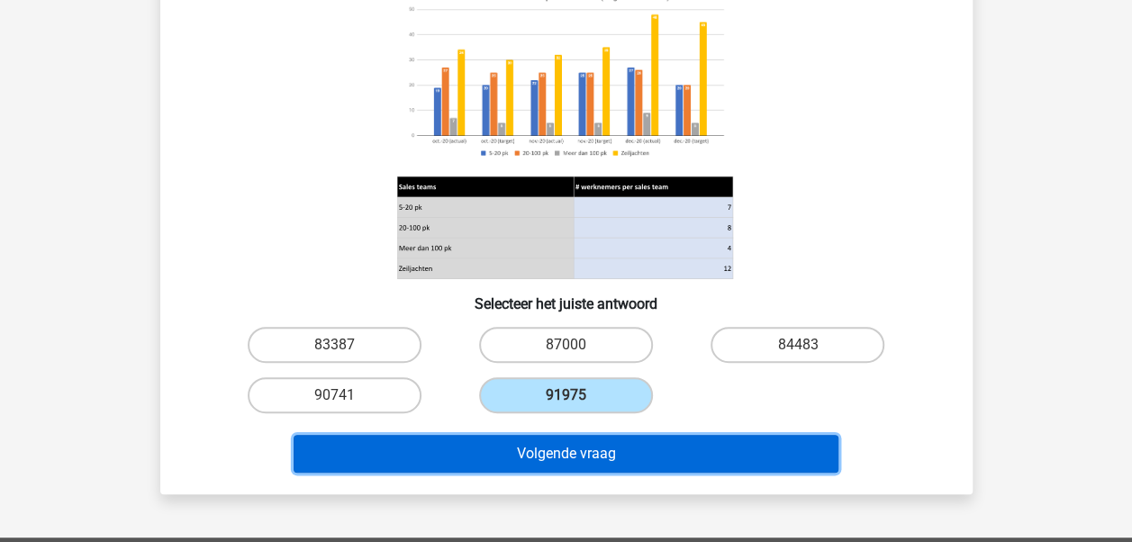
click at [532, 445] on button "Volgende vraag" at bounding box center [566, 454] width 545 height 38
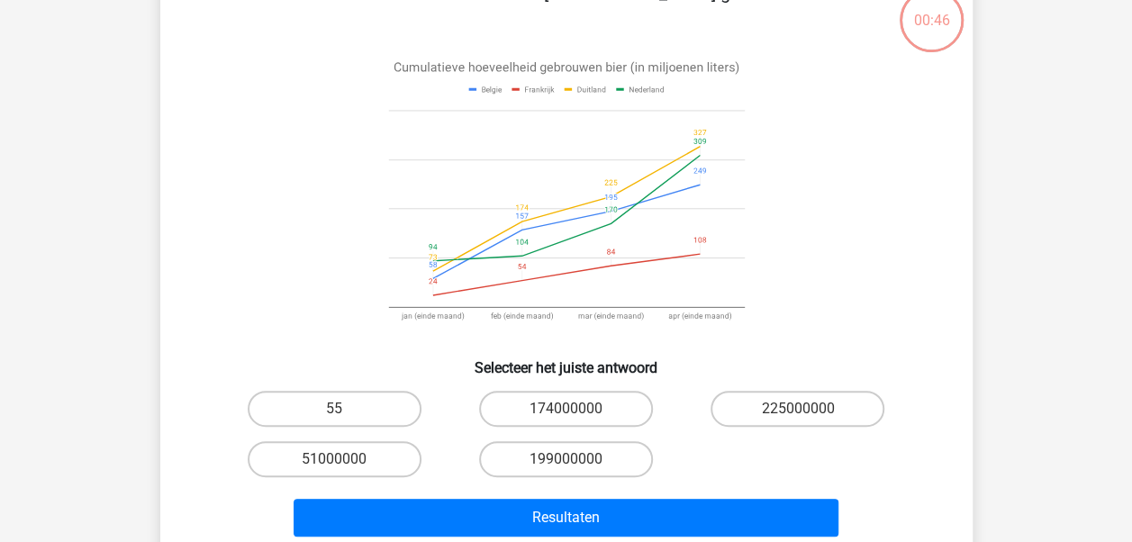
scroll to position [83, 0]
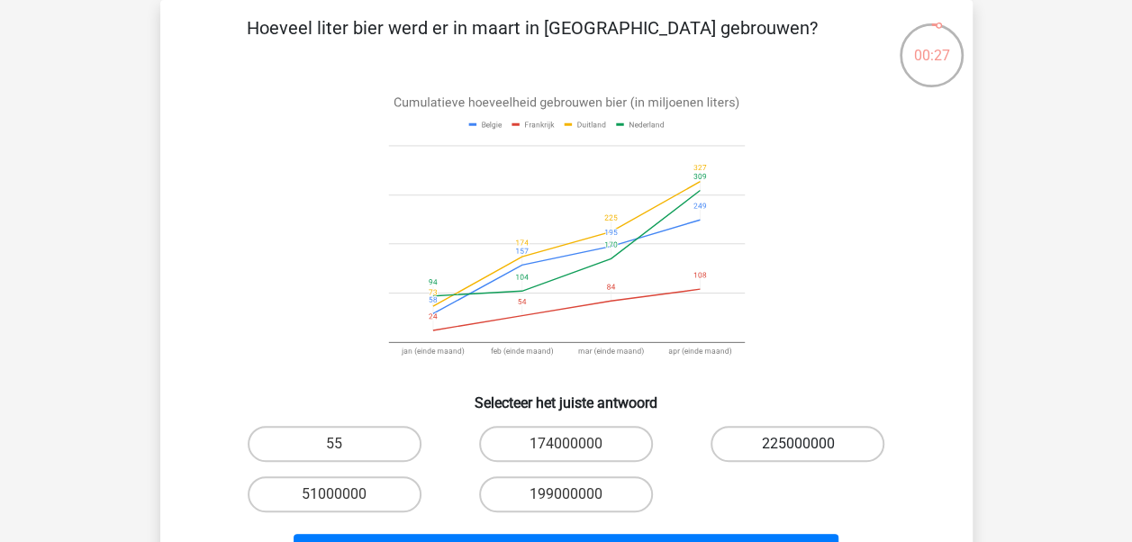
click at [741, 441] on label "225000000" at bounding box center [798, 444] width 174 height 36
click at [798, 444] on input "225000000" at bounding box center [804, 450] width 12 height 12
radio input "true"
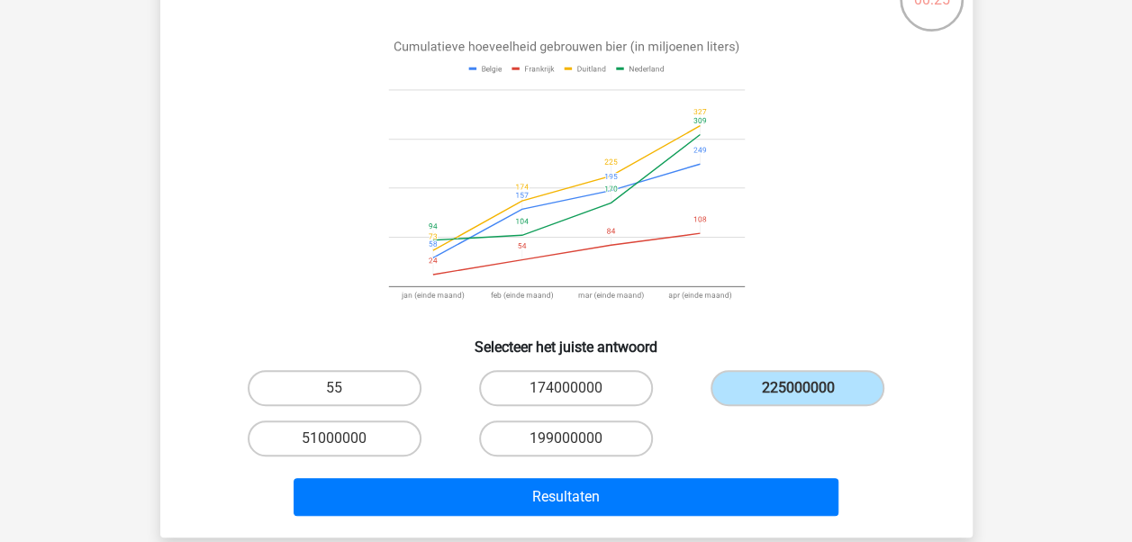
scroll to position [173, 0]
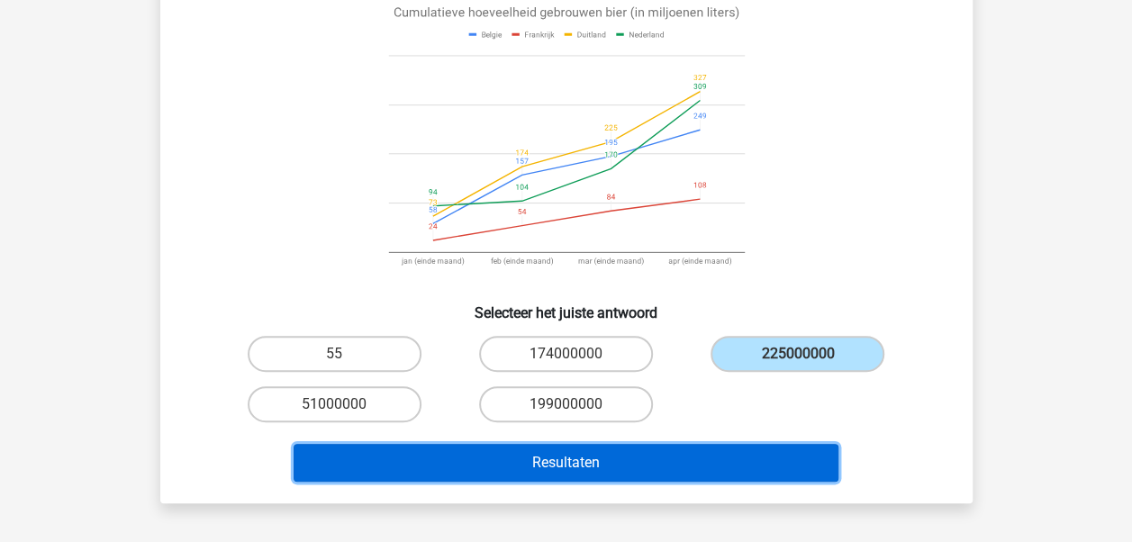
click at [671, 477] on button "Resultaten" at bounding box center [566, 463] width 545 height 38
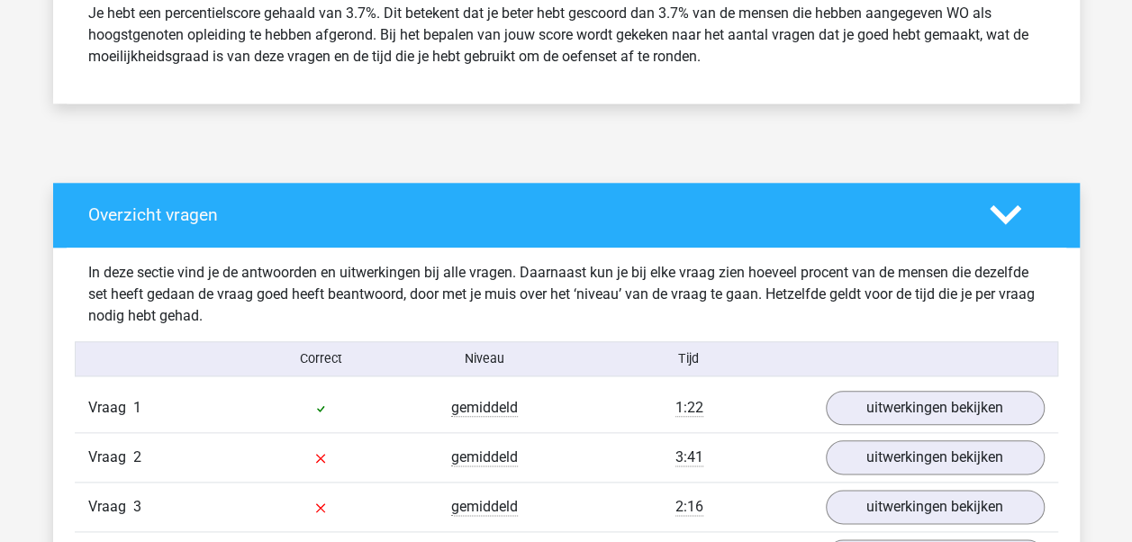
scroll to position [901, 0]
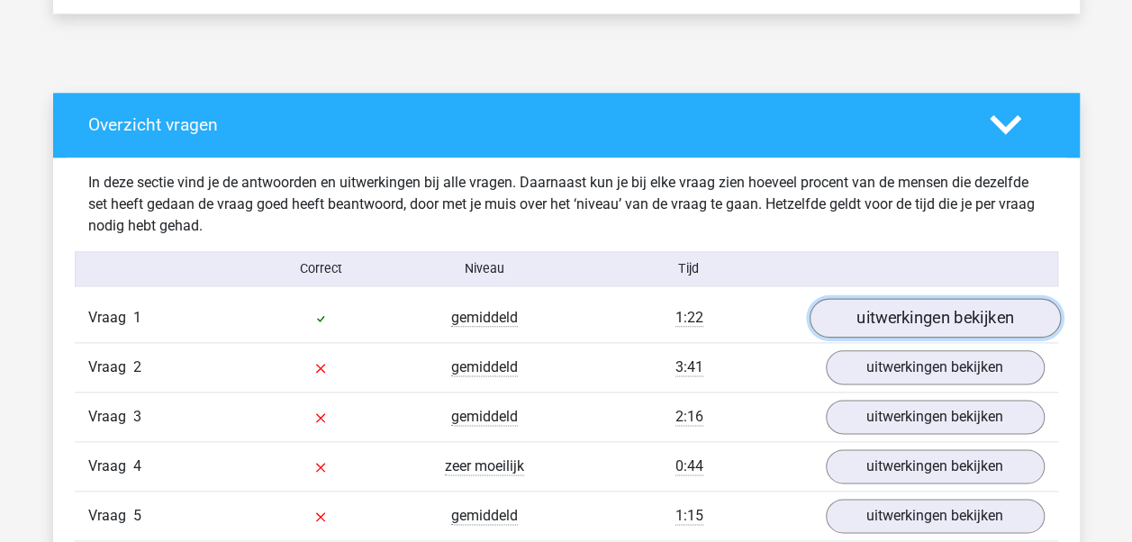
click at [868, 314] on link "uitwerkingen bekijken" at bounding box center [934, 318] width 251 height 40
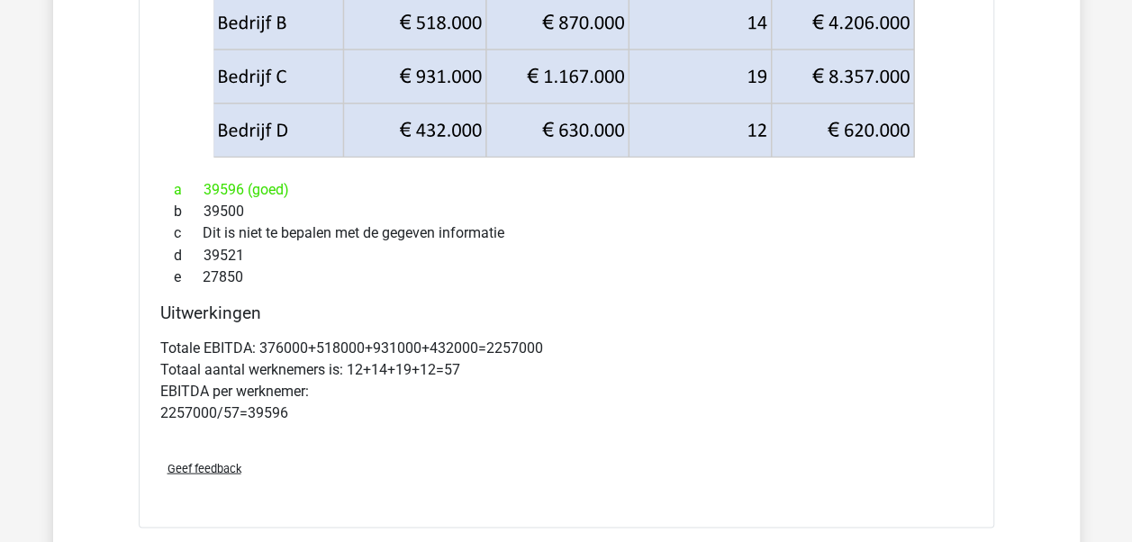
scroll to position [1531, 0]
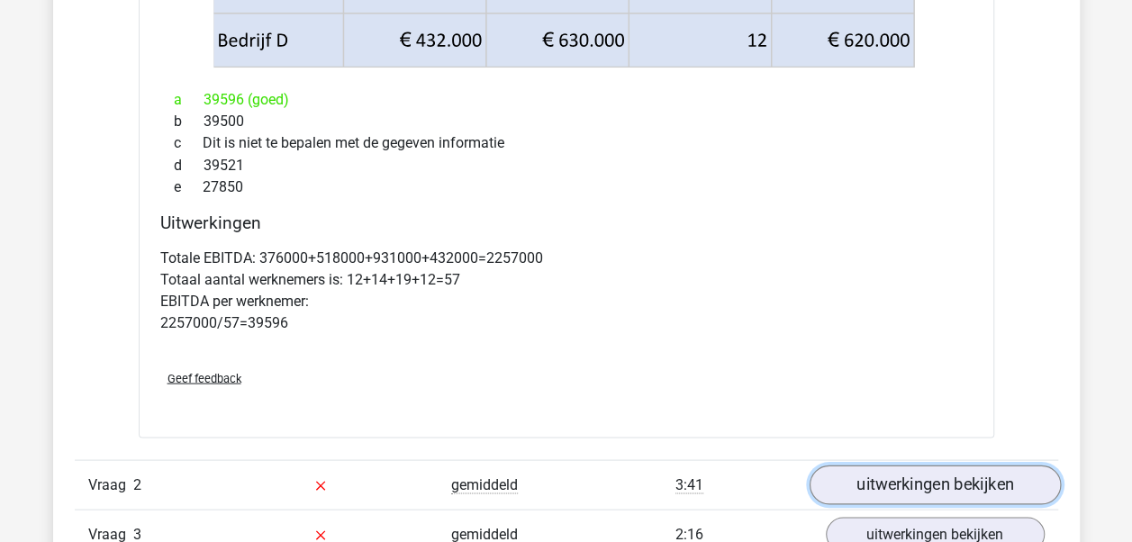
click at [879, 476] on link "uitwerkingen bekijken" at bounding box center [934, 485] width 251 height 40
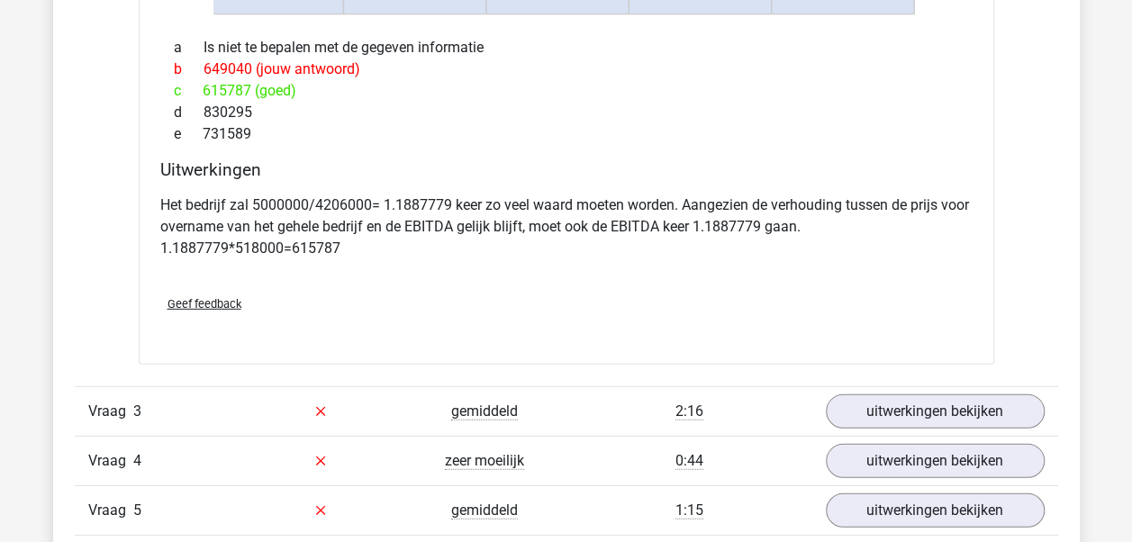
scroll to position [2432, 0]
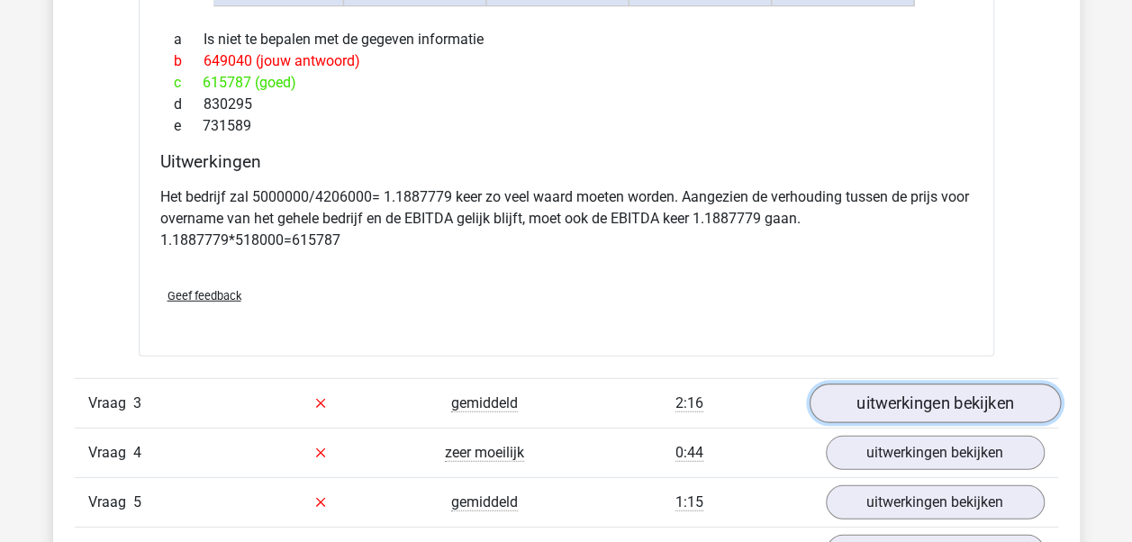
click at [859, 413] on link "uitwerkingen bekijken" at bounding box center [934, 404] width 251 height 40
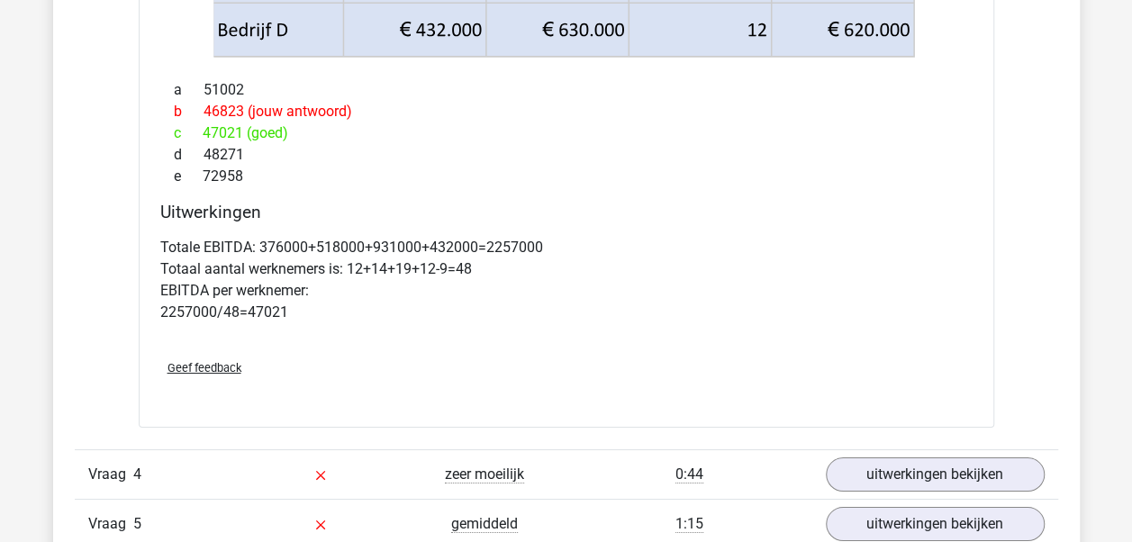
scroll to position [3243, 0]
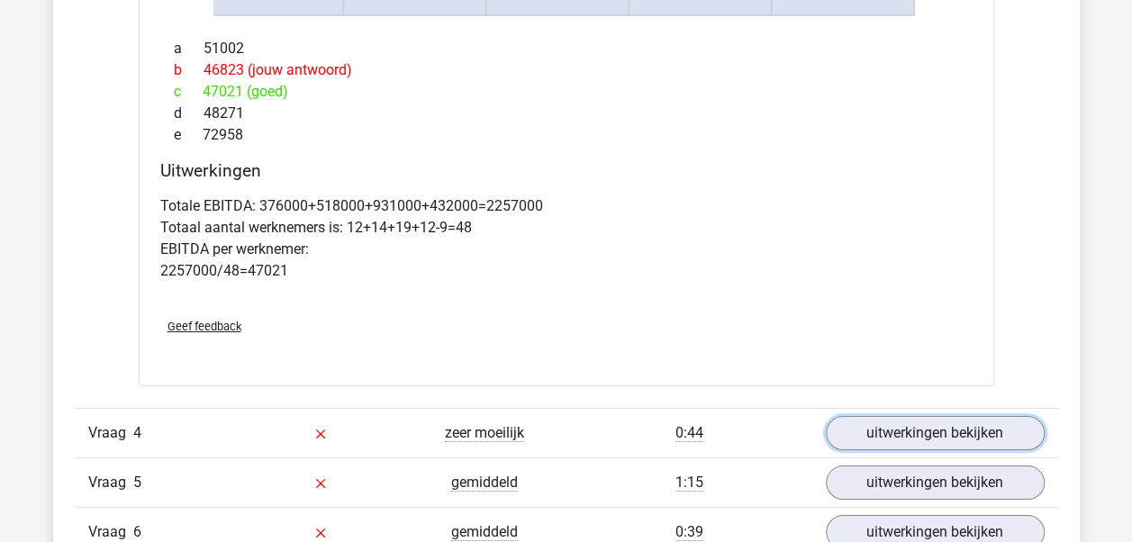
click at [859, 416] on link "uitwerkingen bekijken" at bounding box center [935, 433] width 219 height 34
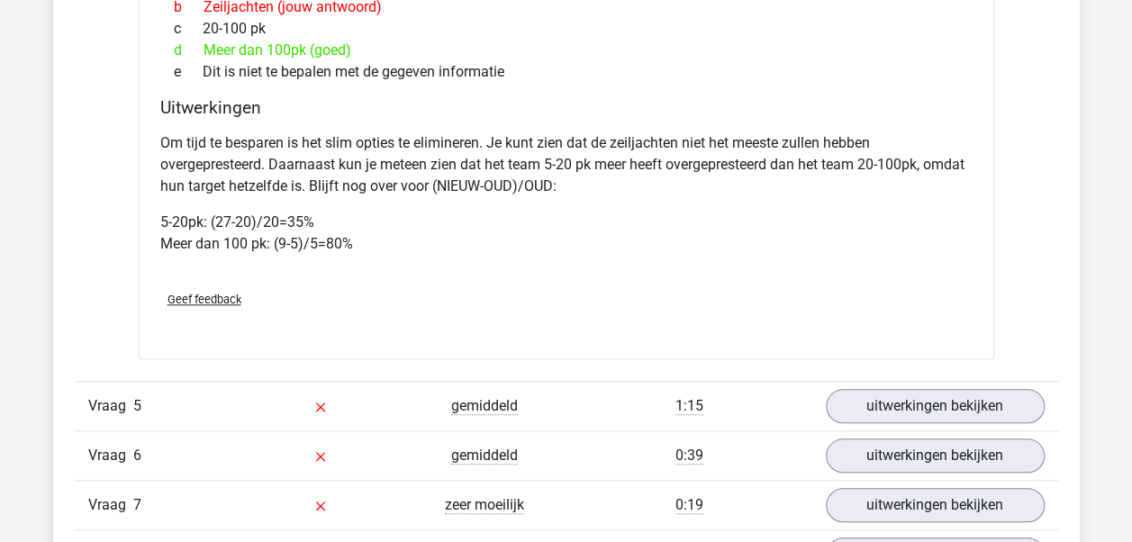
scroll to position [4144, 0]
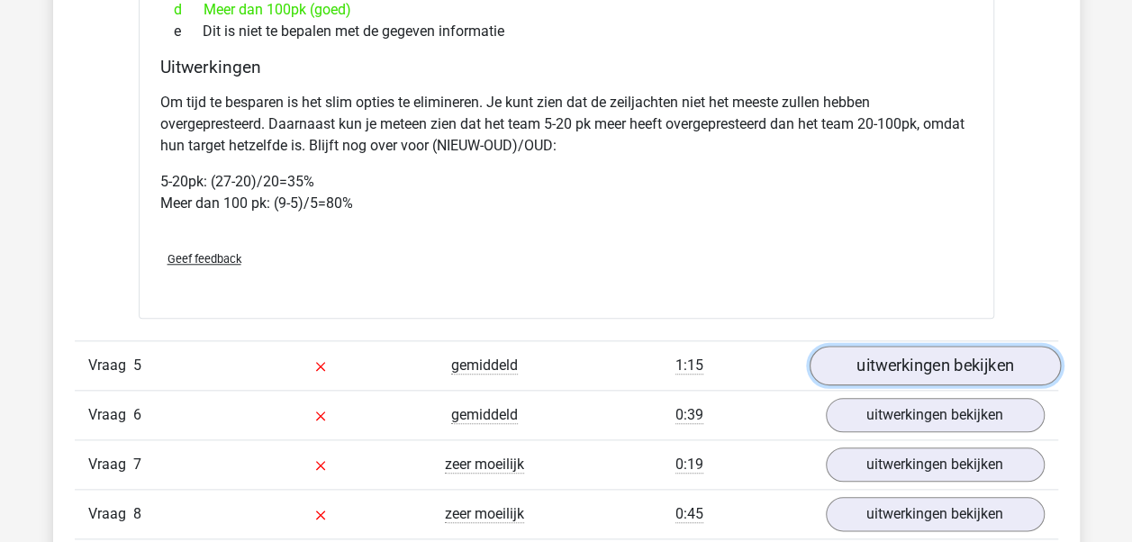
click at [859, 371] on link "uitwerkingen bekijken" at bounding box center [934, 366] width 251 height 40
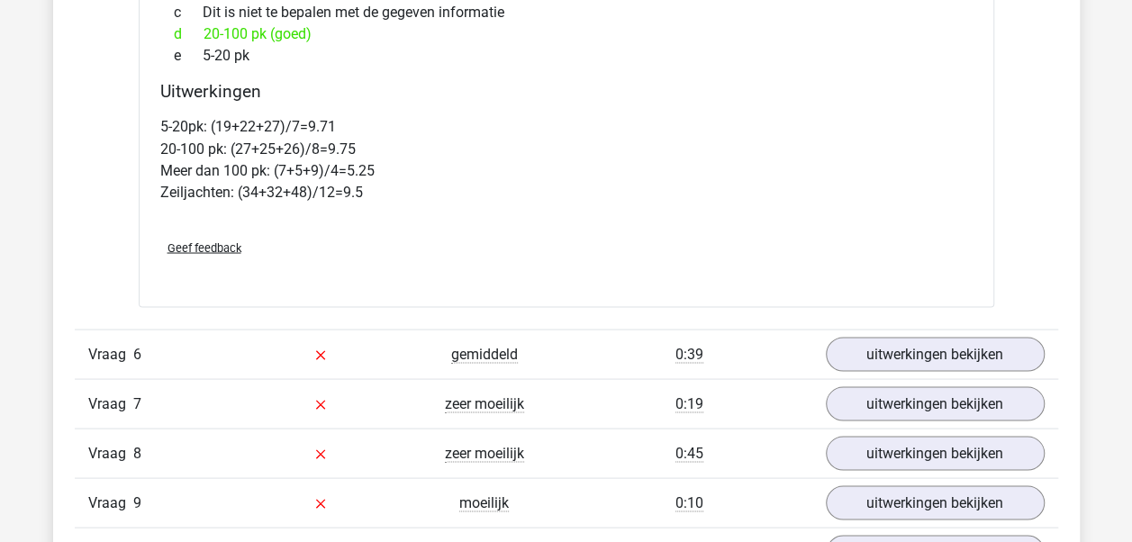
scroll to position [4955, 0]
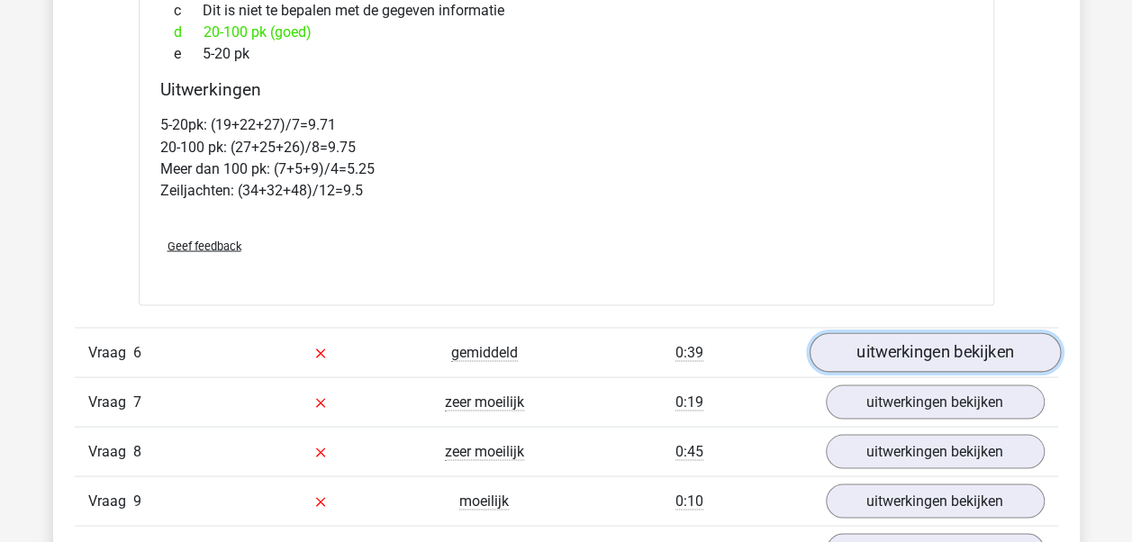
click at [859, 366] on link "uitwerkingen bekijken" at bounding box center [934, 352] width 251 height 40
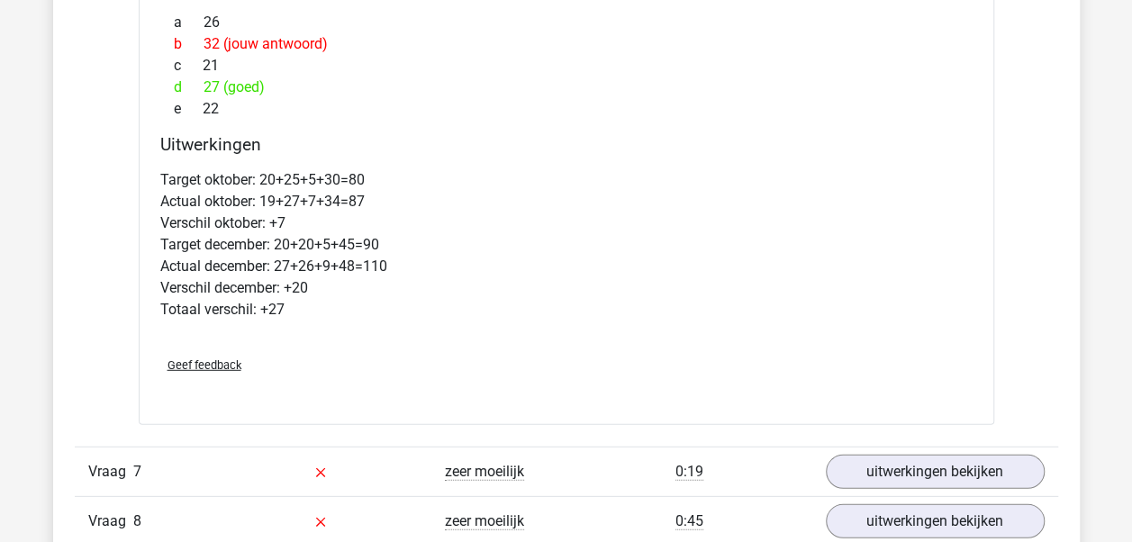
scroll to position [5676, 0]
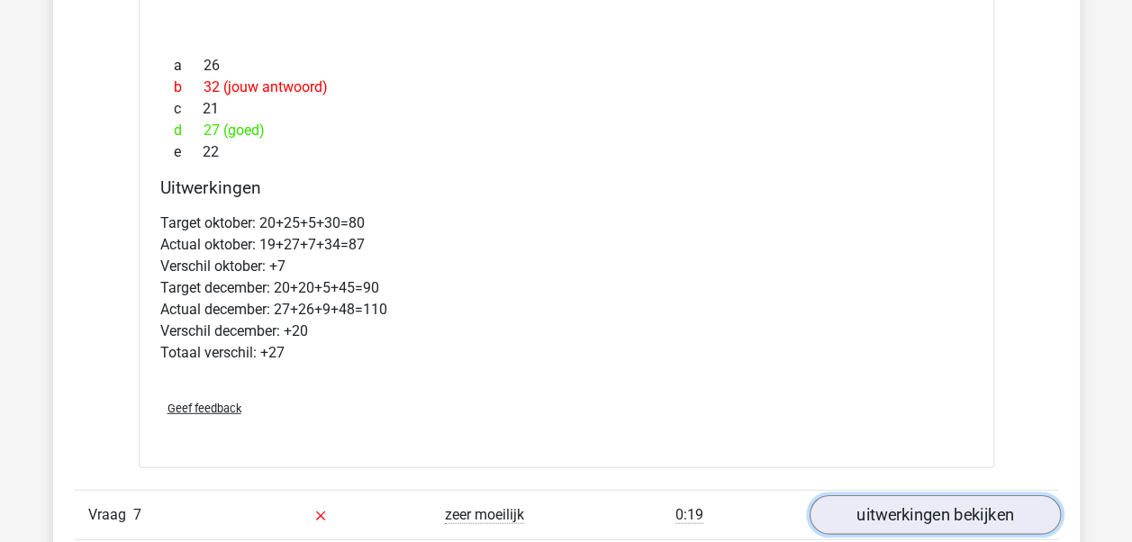
click at [899, 525] on link "uitwerkingen bekijken" at bounding box center [934, 516] width 251 height 40
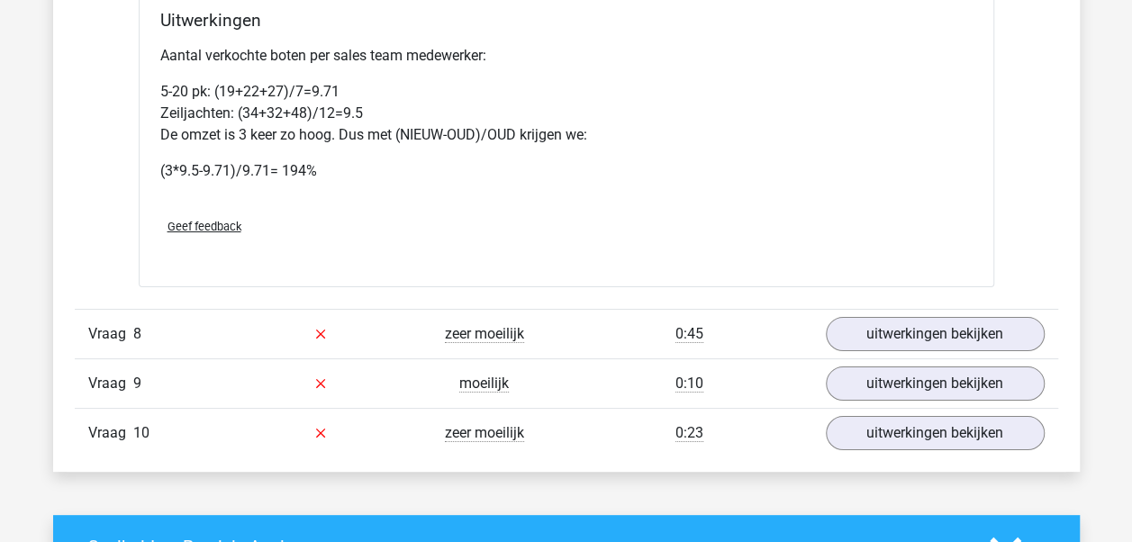
scroll to position [6757, 0]
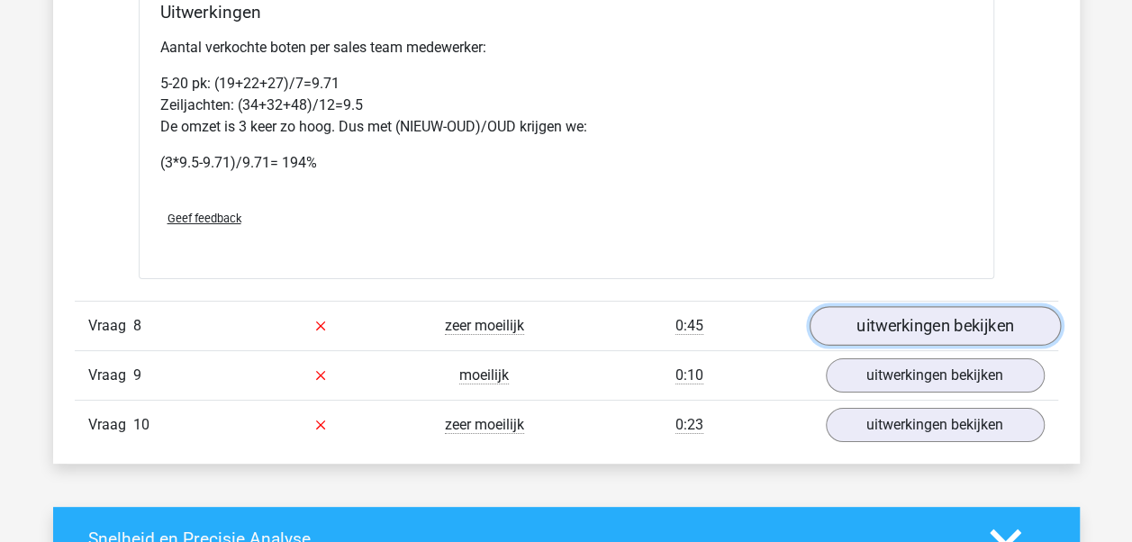
click at [849, 335] on link "uitwerkingen bekijken" at bounding box center [934, 326] width 251 height 40
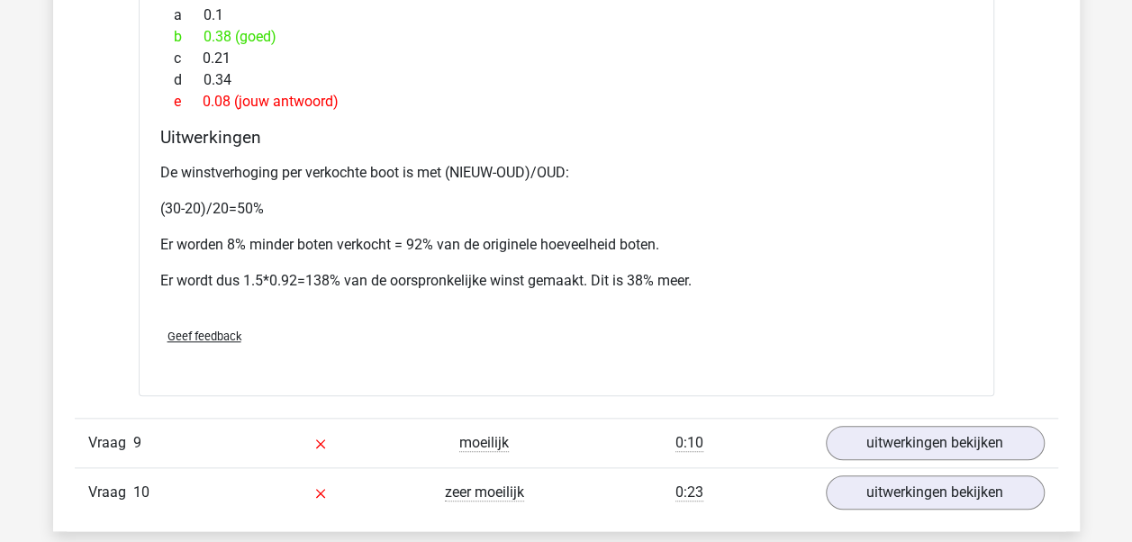
scroll to position [7657, 0]
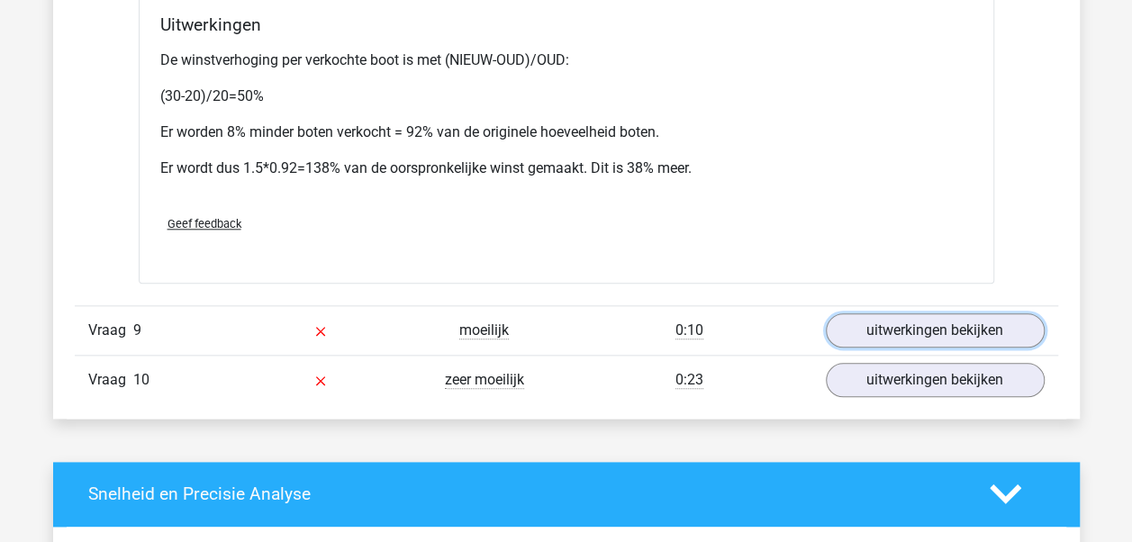
click at [849, 335] on link "uitwerkingen bekijken" at bounding box center [935, 331] width 219 height 34
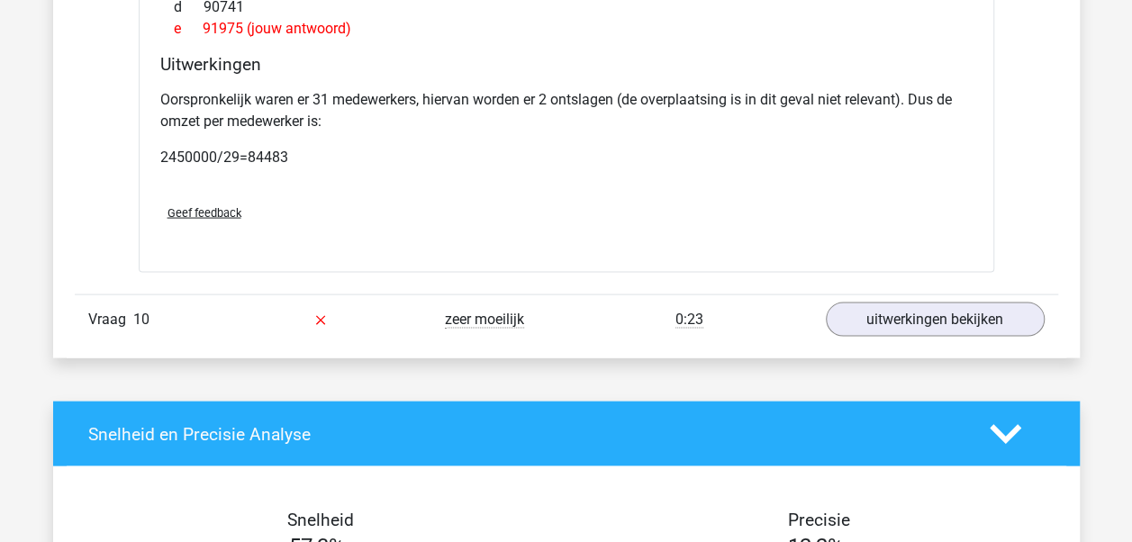
scroll to position [8468, 0]
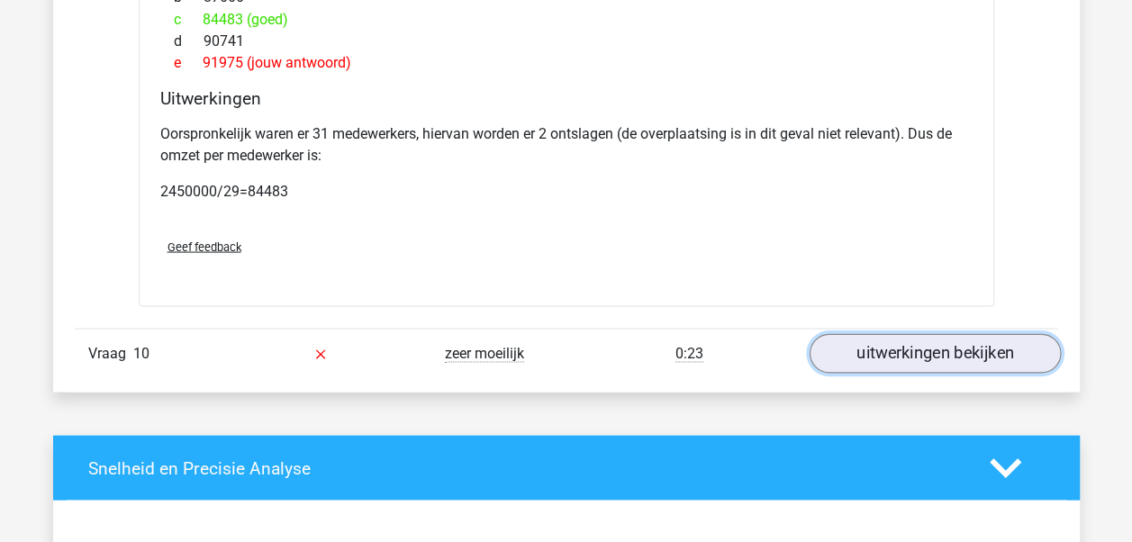
click at [878, 352] on link "uitwerkingen bekijken" at bounding box center [934, 353] width 251 height 40
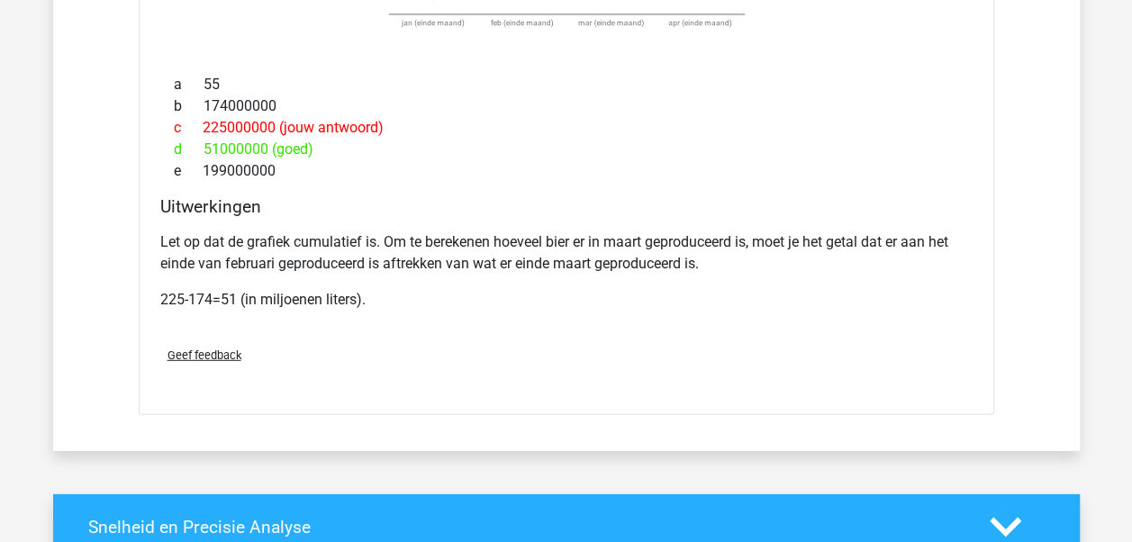
scroll to position [9189, 0]
